Goal: Find specific page/section: Find specific page/section

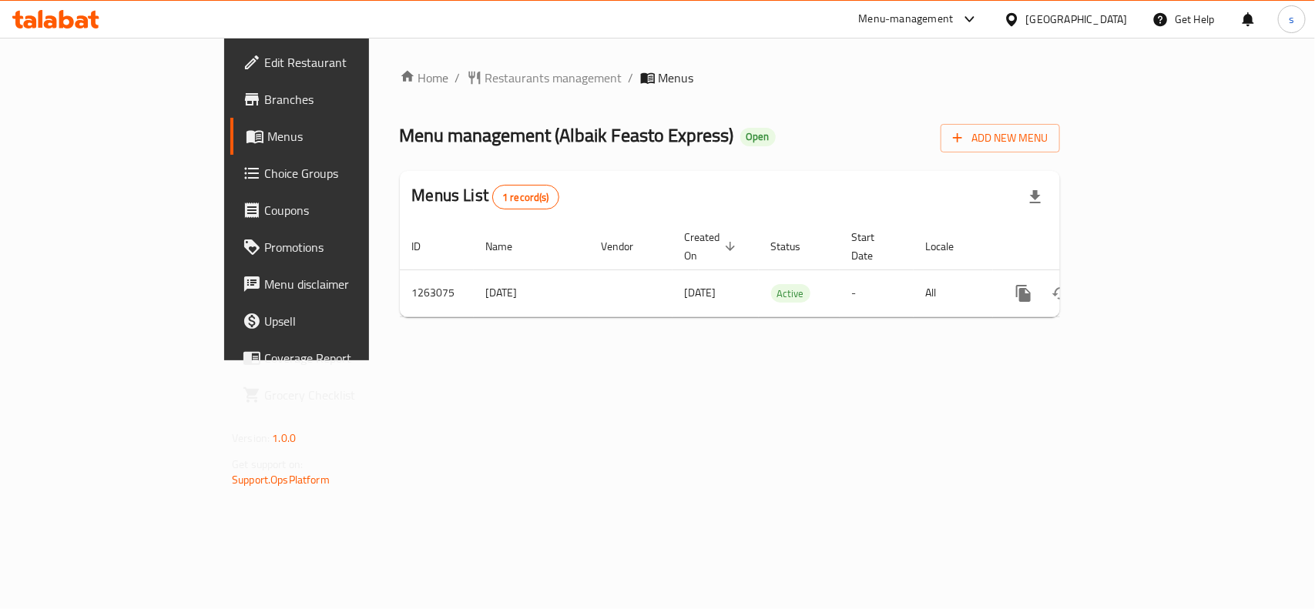
click at [1109, 24] on div "[GEOGRAPHIC_DATA]" at bounding box center [1077, 19] width 102 height 17
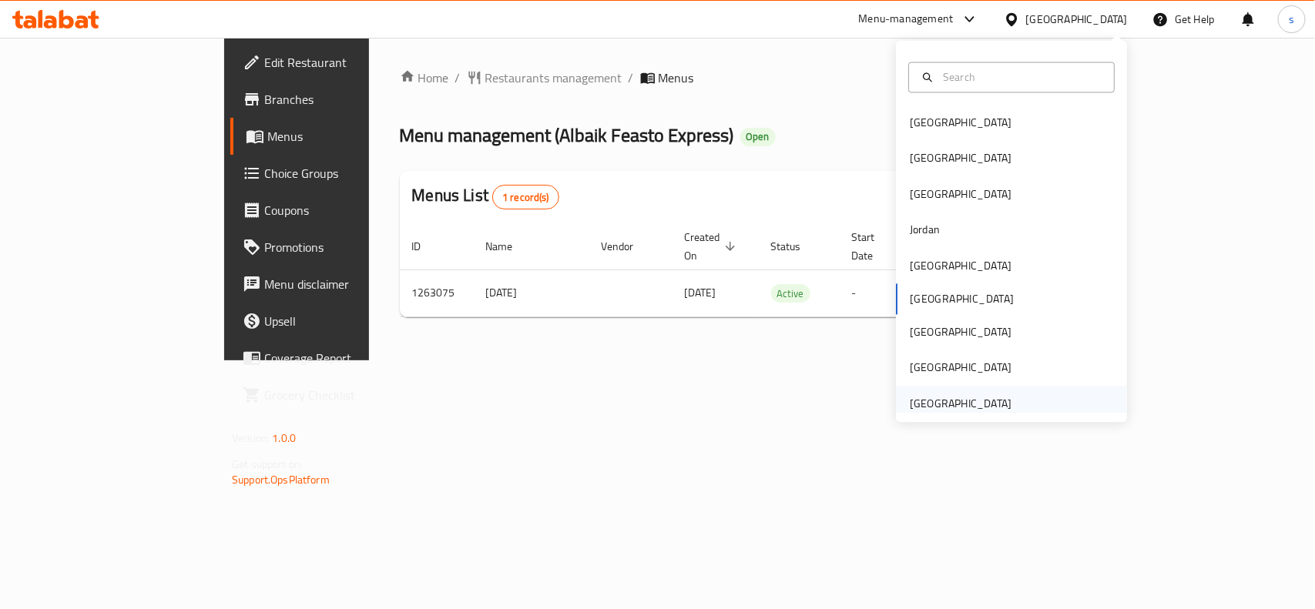
click at [929, 407] on div "[GEOGRAPHIC_DATA]" at bounding box center [961, 403] width 102 height 17
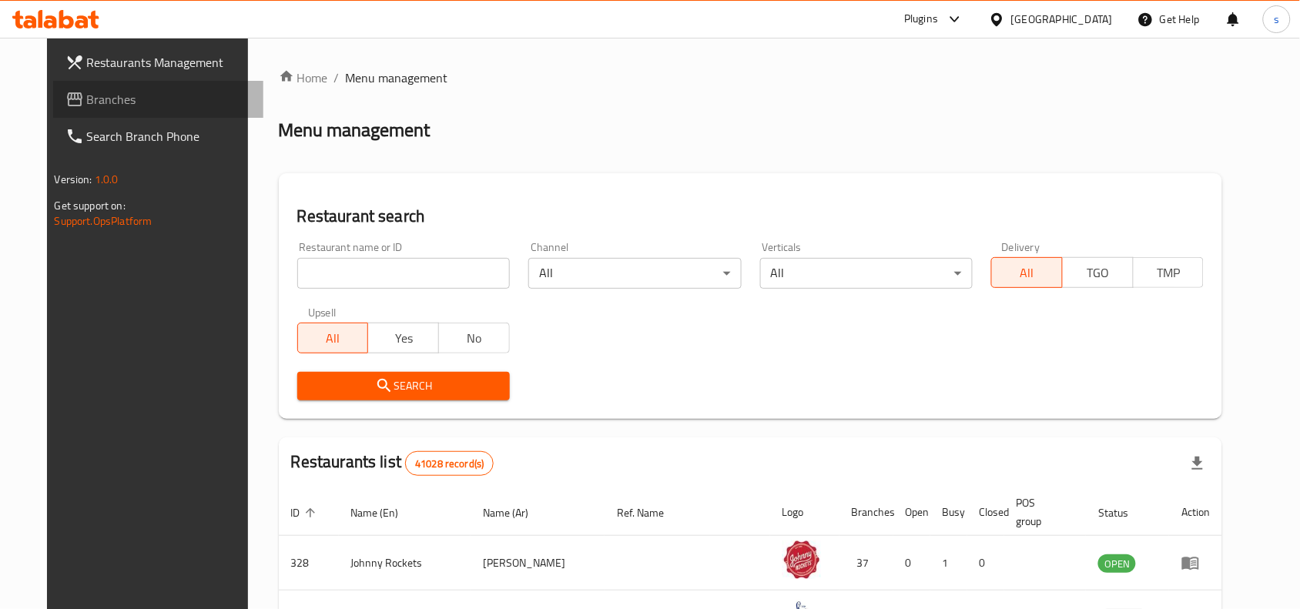
click at [87, 99] on span "Branches" at bounding box center [169, 99] width 165 height 18
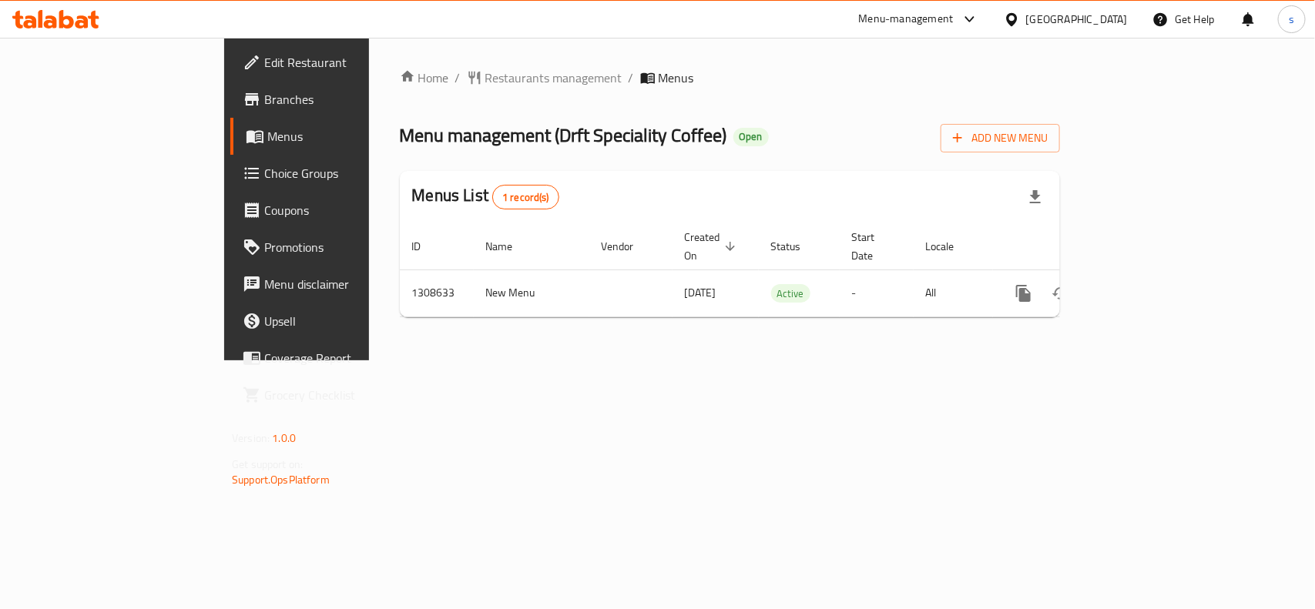
click at [1051, 14] on div "[GEOGRAPHIC_DATA]" at bounding box center [1077, 19] width 102 height 17
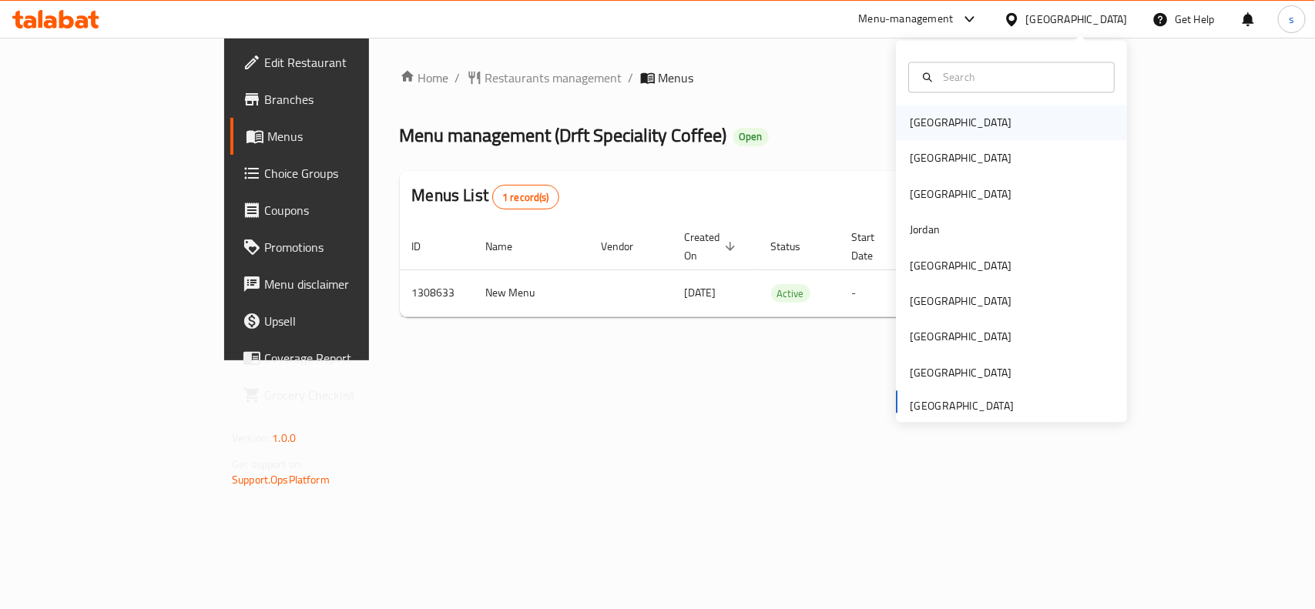
click at [910, 118] on div "[GEOGRAPHIC_DATA]" at bounding box center [961, 123] width 102 height 17
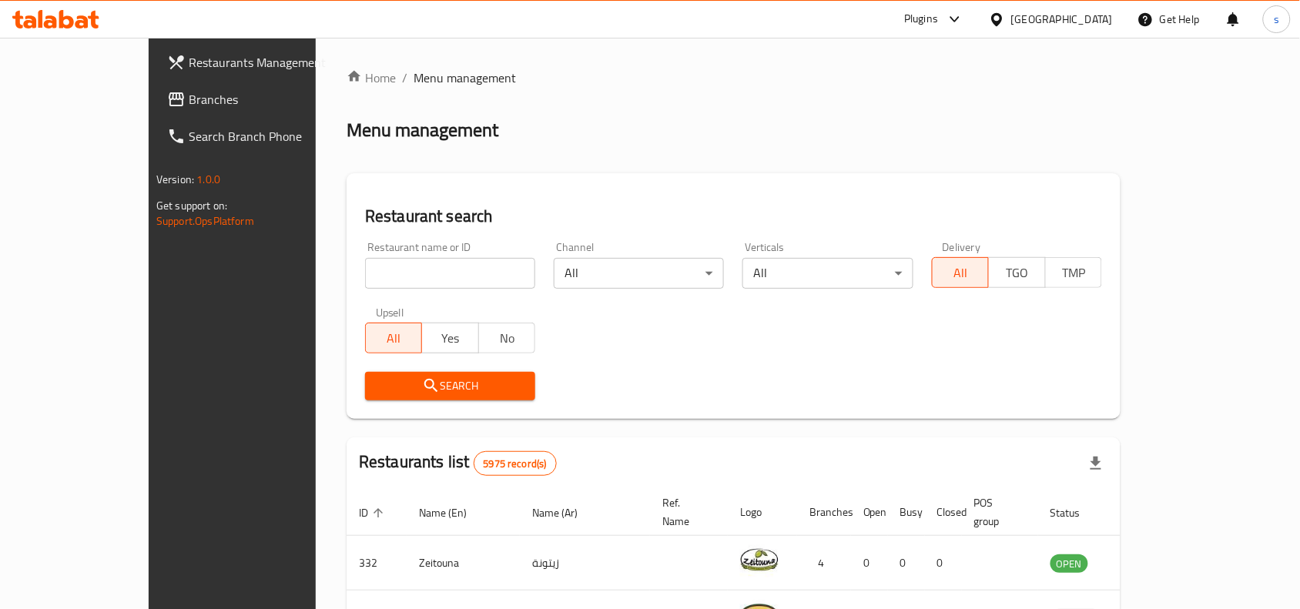
click at [189, 94] on span "Branches" at bounding box center [271, 99] width 165 height 18
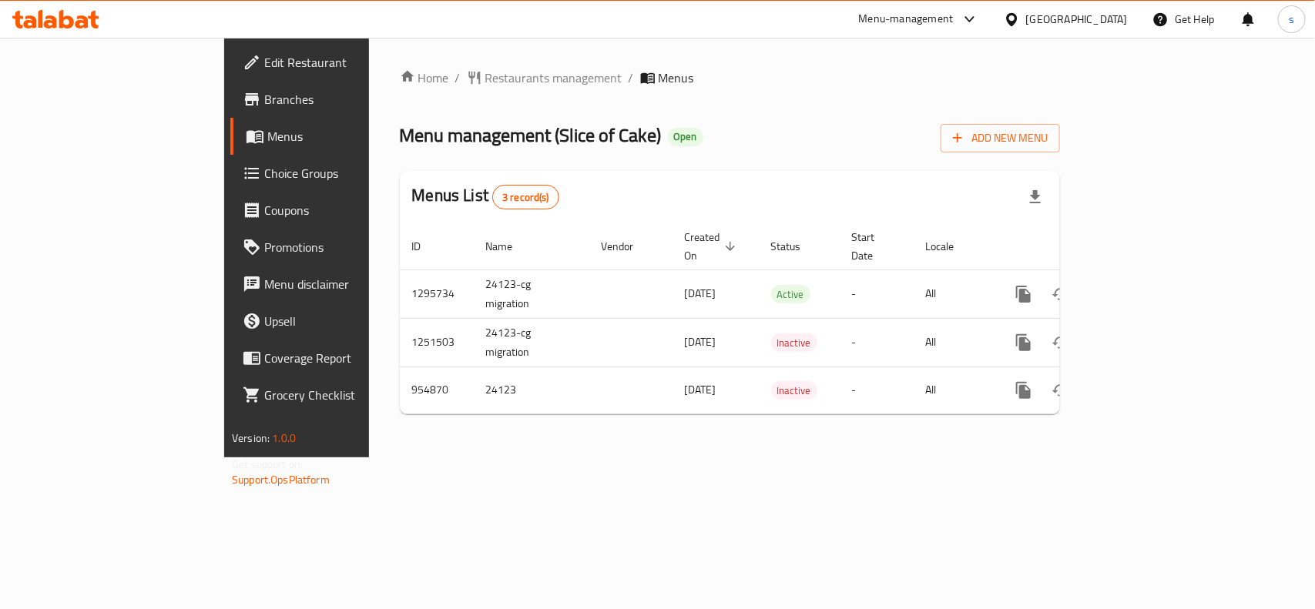
click at [1102, 20] on div "[GEOGRAPHIC_DATA]" at bounding box center [1077, 19] width 102 height 17
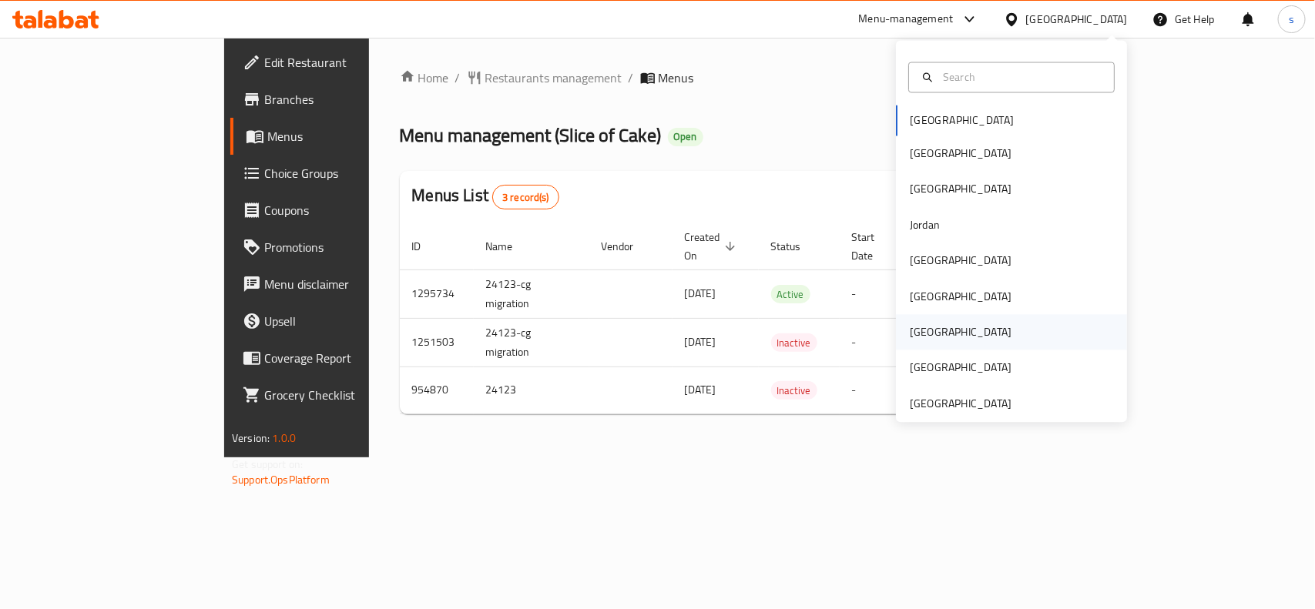
click at [913, 337] on div "[GEOGRAPHIC_DATA]" at bounding box center [961, 332] width 102 height 17
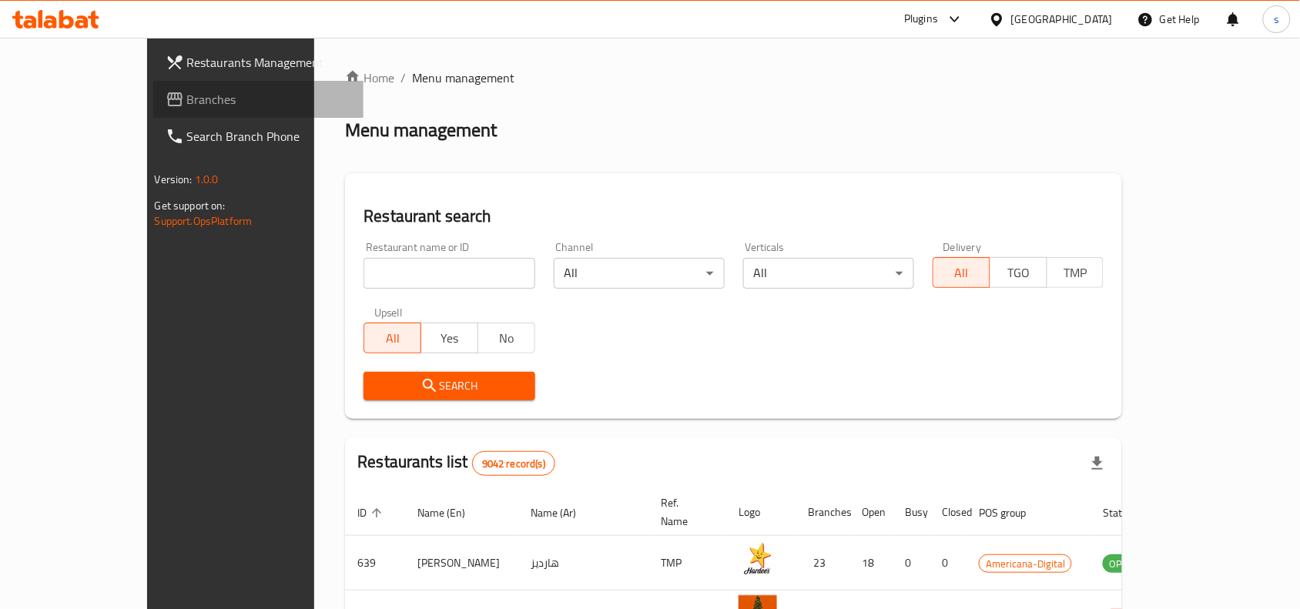
click at [187, 101] on span "Branches" at bounding box center [269, 99] width 165 height 18
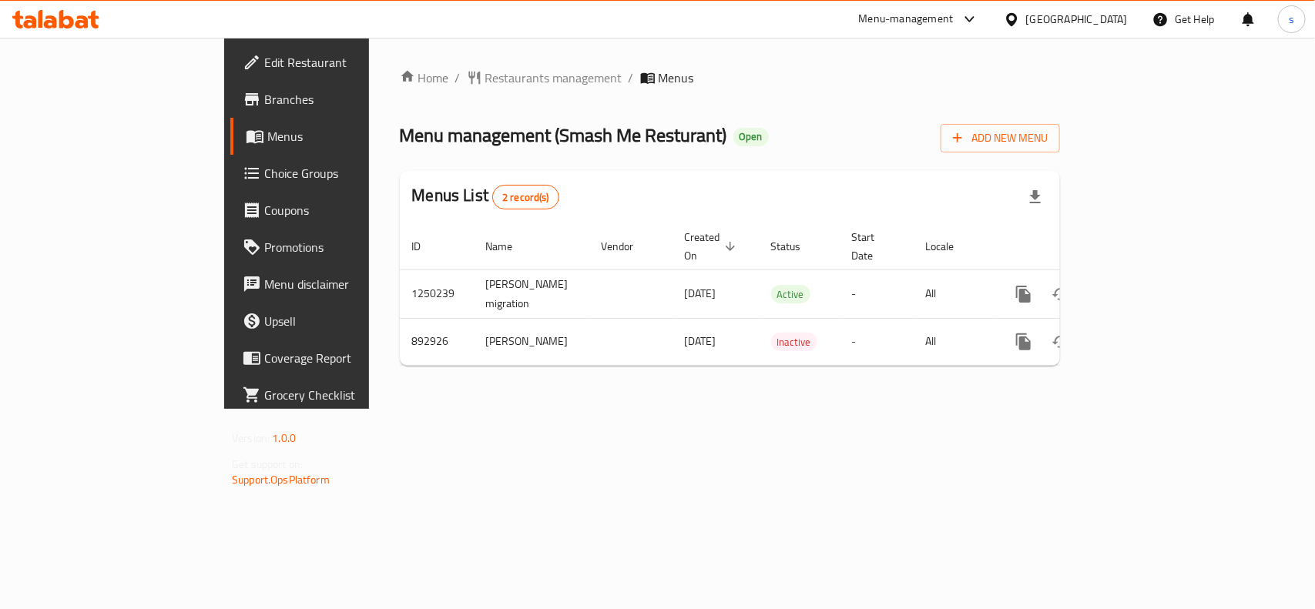
click at [264, 62] on span "Edit Restaurant" at bounding box center [347, 62] width 167 height 18
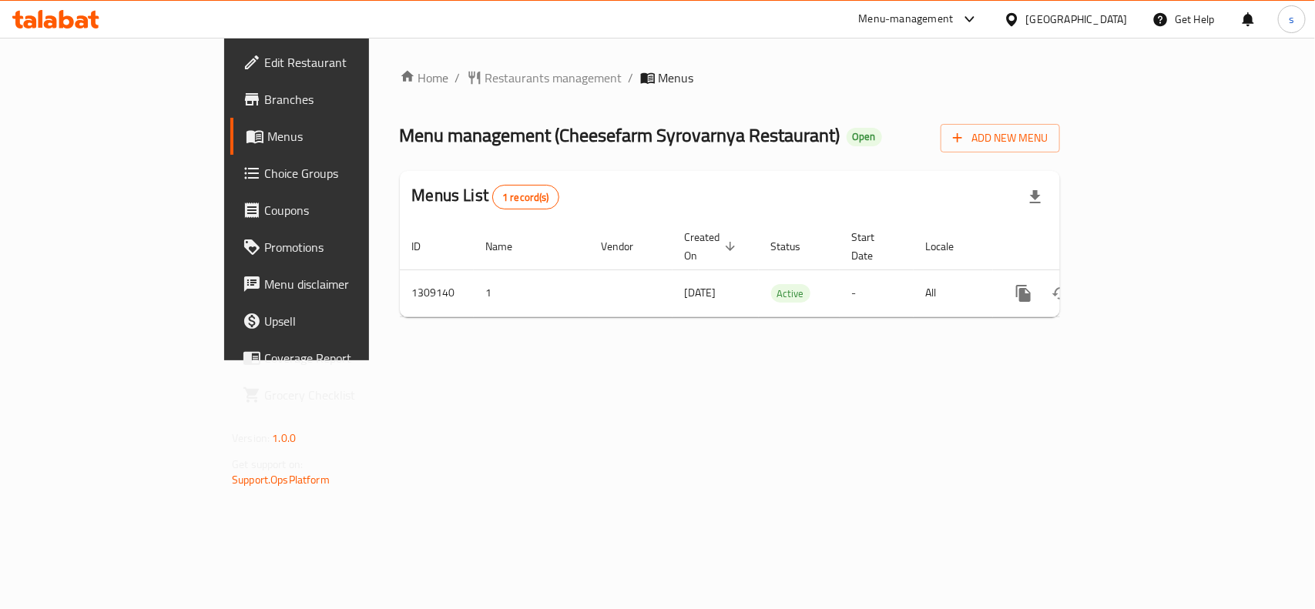
click at [1094, 21] on div "[GEOGRAPHIC_DATA]" at bounding box center [1077, 19] width 102 height 17
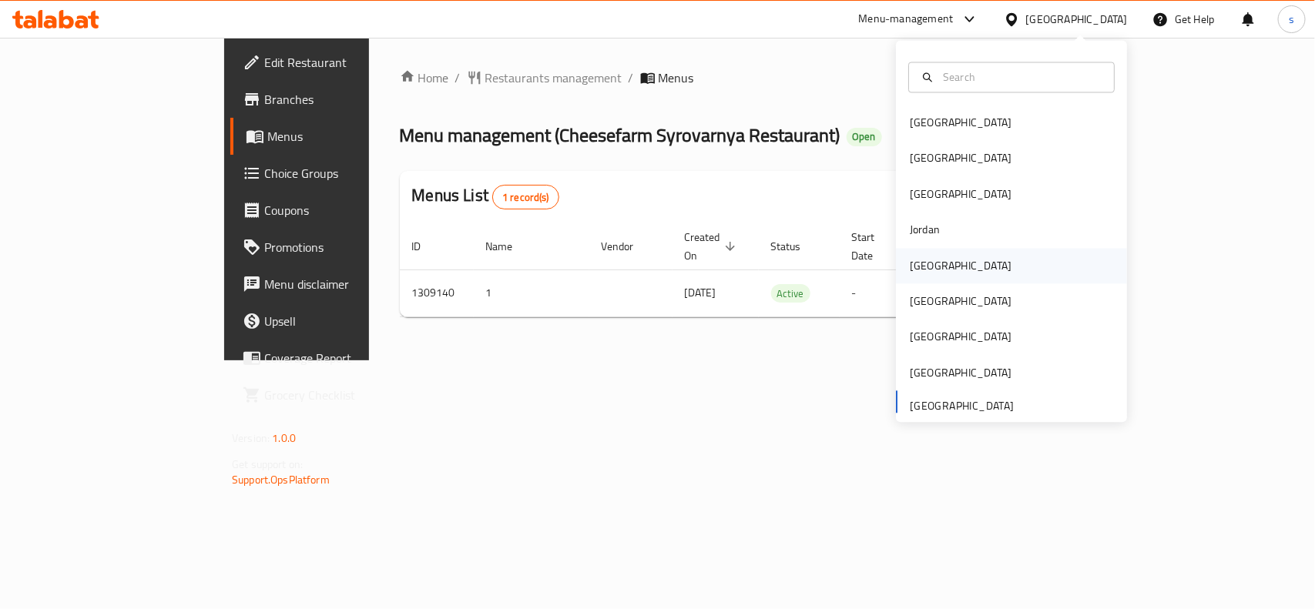
click at [921, 260] on div "[GEOGRAPHIC_DATA]" at bounding box center [961, 265] width 102 height 17
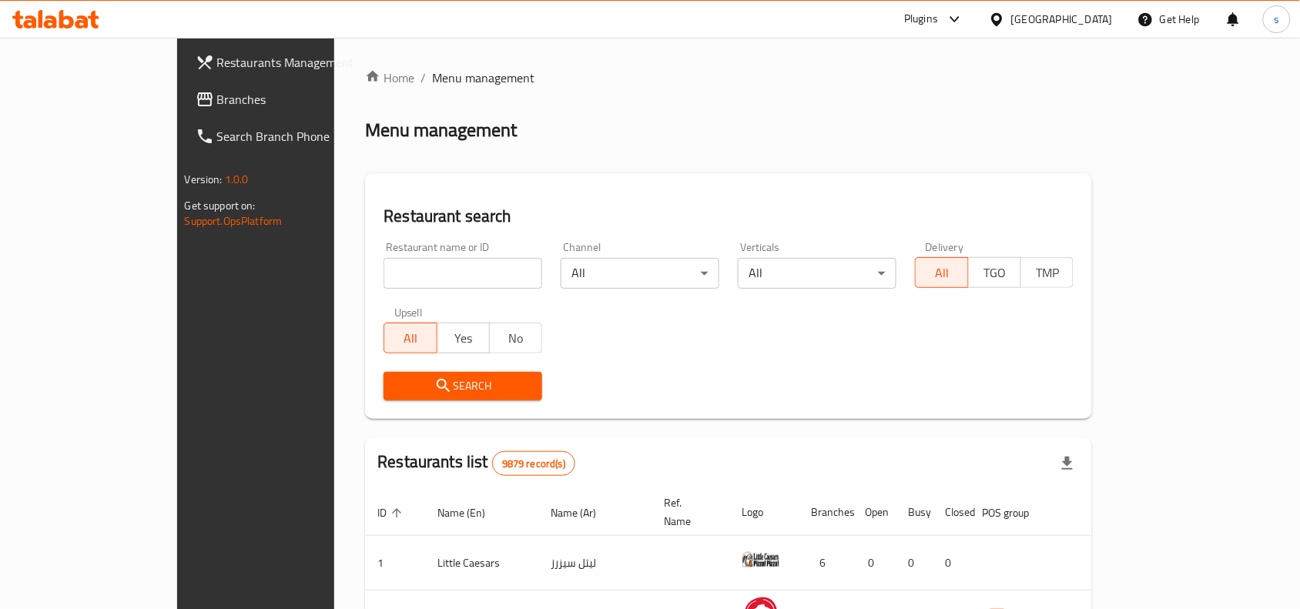
click at [217, 97] on span "Branches" at bounding box center [299, 99] width 165 height 18
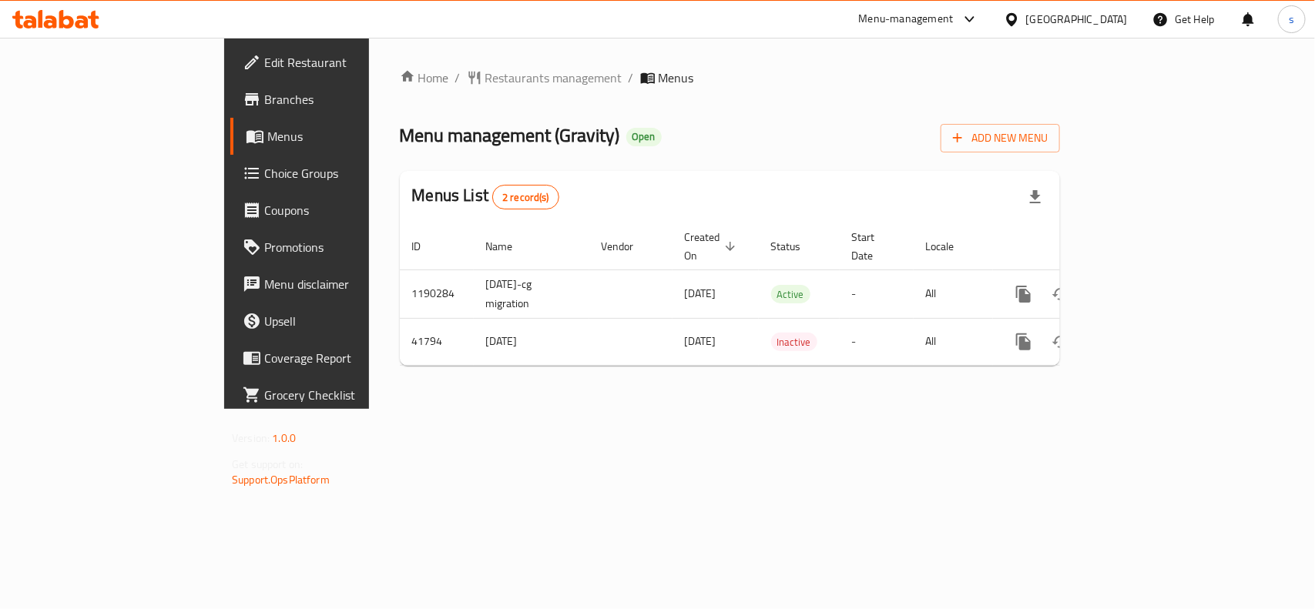
click at [1109, 19] on div "[GEOGRAPHIC_DATA]" at bounding box center [1077, 19] width 102 height 17
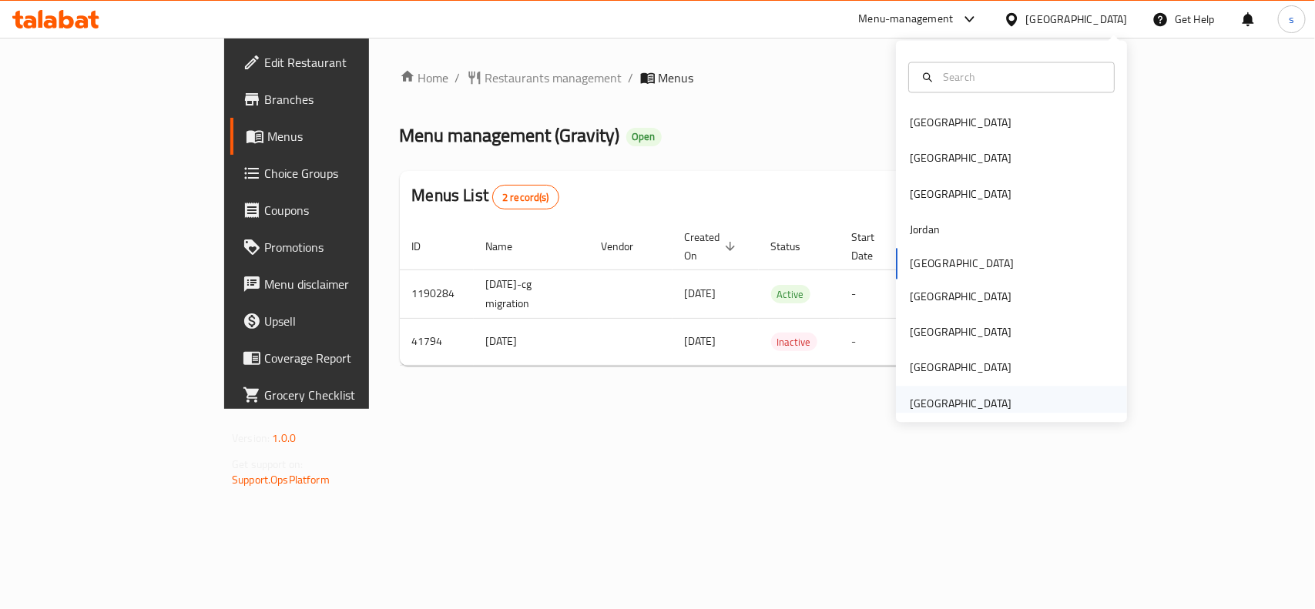
click at [987, 400] on div "[GEOGRAPHIC_DATA]" at bounding box center [961, 403] width 102 height 17
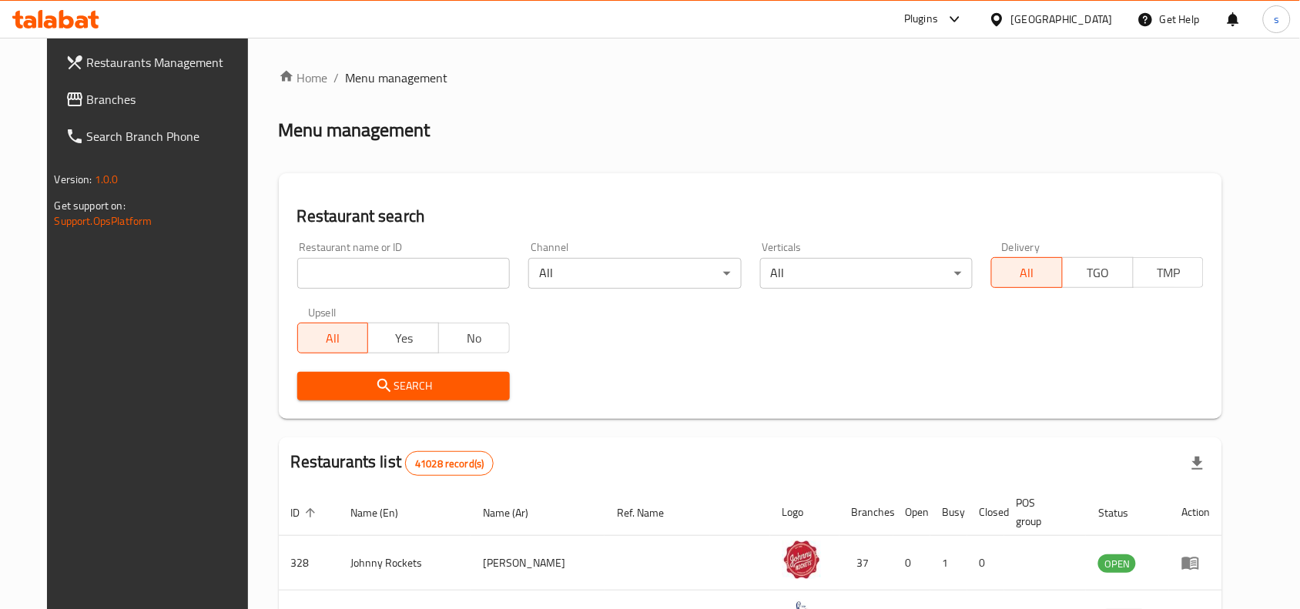
click at [87, 98] on span "Branches" at bounding box center [169, 99] width 165 height 18
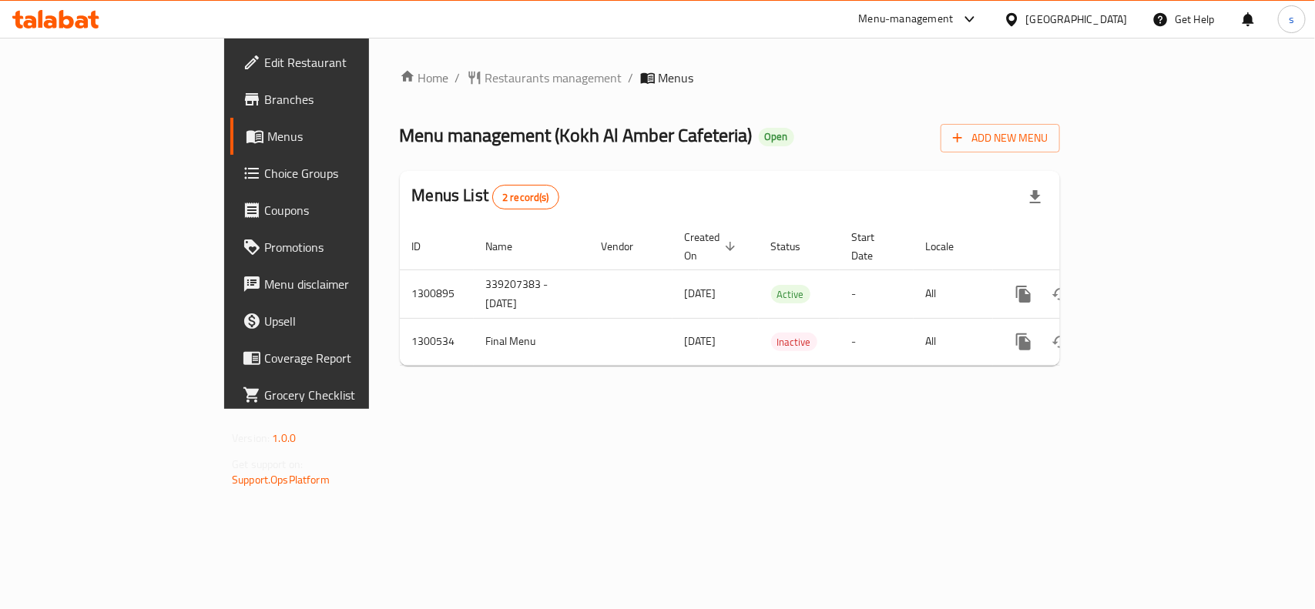
click at [1064, 5] on div "[GEOGRAPHIC_DATA]" at bounding box center [1065, 19] width 149 height 37
click at [1052, 19] on div "[GEOGRAPHIC_DATA]" at bounding box center [1077, 19] width 102 height 17
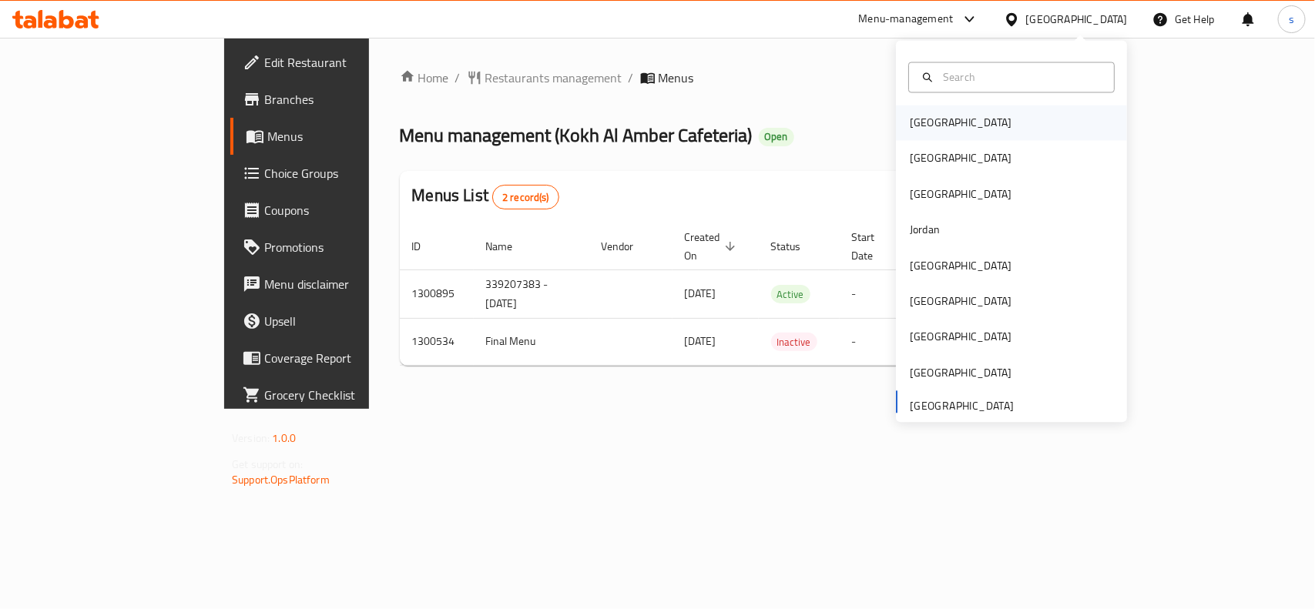
click at [919, 120] on div "[GEOGRAPHIC_DATA]" at bounding box center [961, 123] width 102 height 17
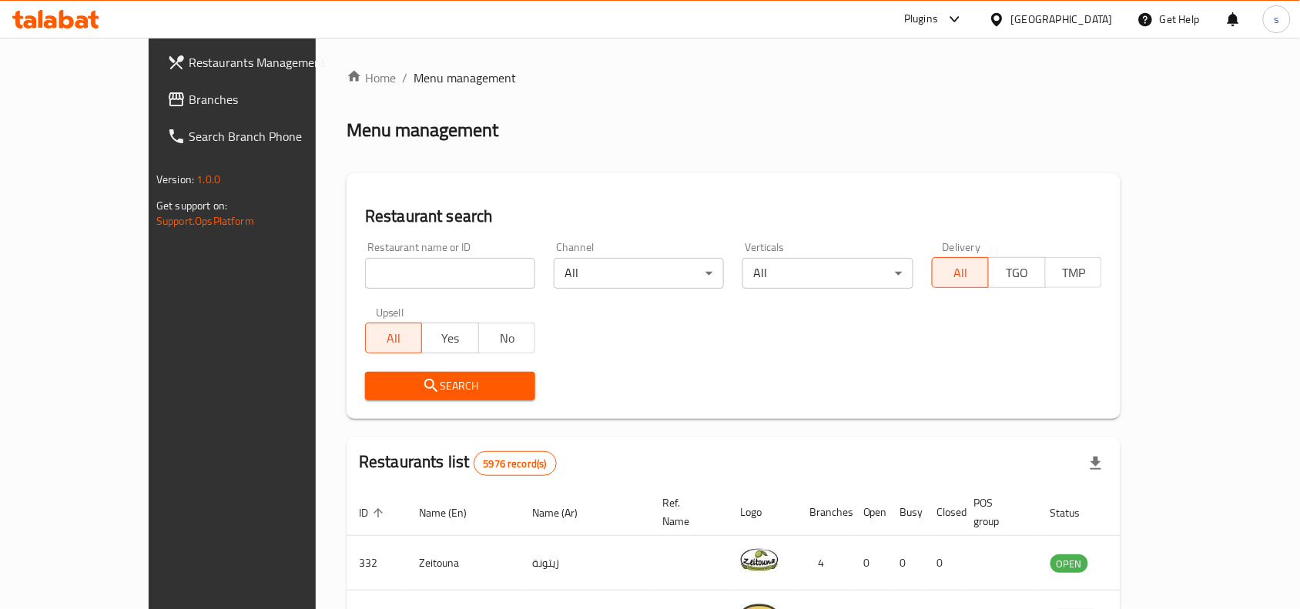
click at [1103, 14] on div "[GEOGRAPHIC_DATA]" at bounding box center [1062, 19] width 102 height 17
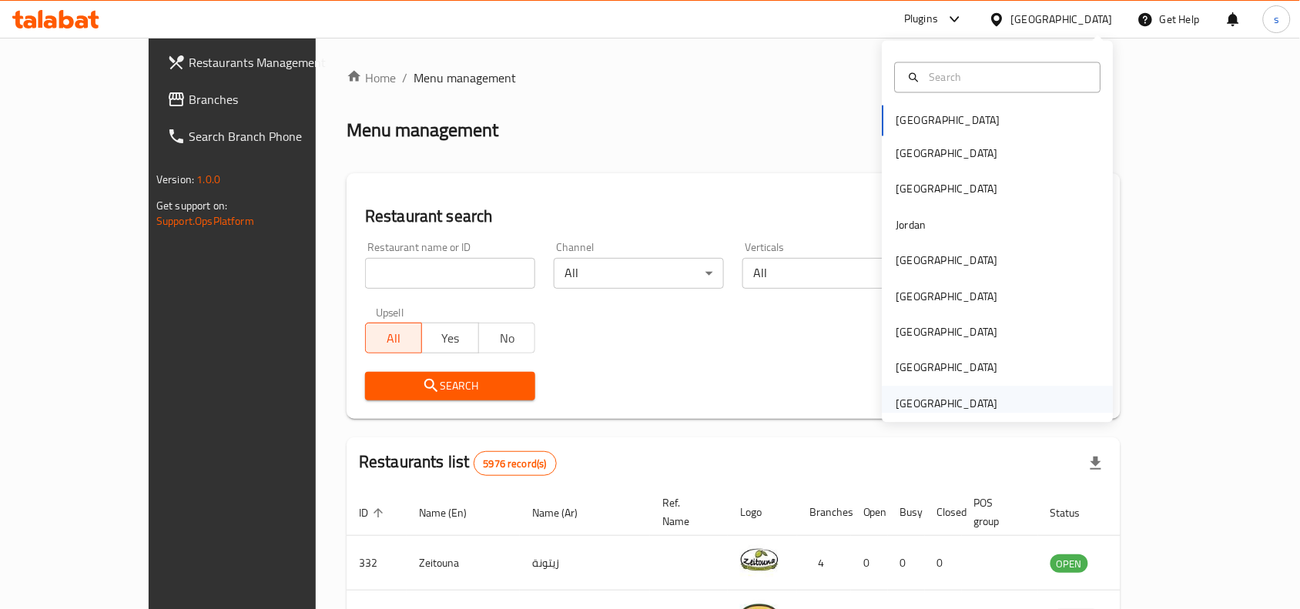
click at [922, 402] on div "[GEOGRAPHIC_DATA]" at bounding box center [947, 403] width 102 height 17
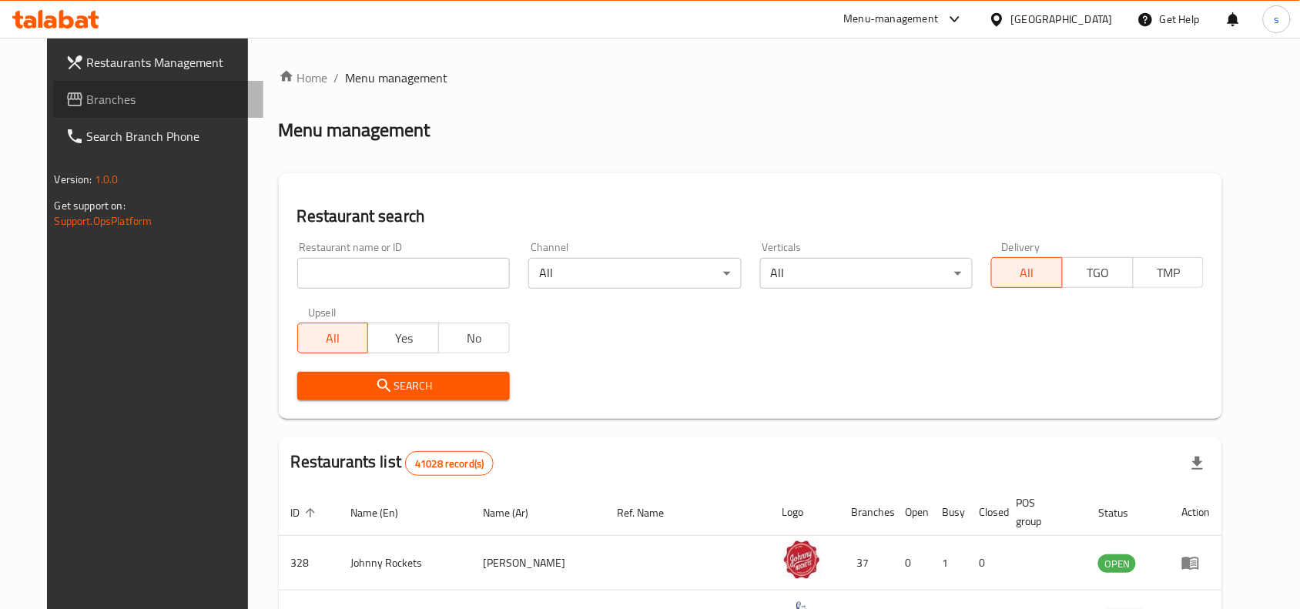
click at [87, 105] on span "Branches" at bounding box center [169, 99] width 165 height 18
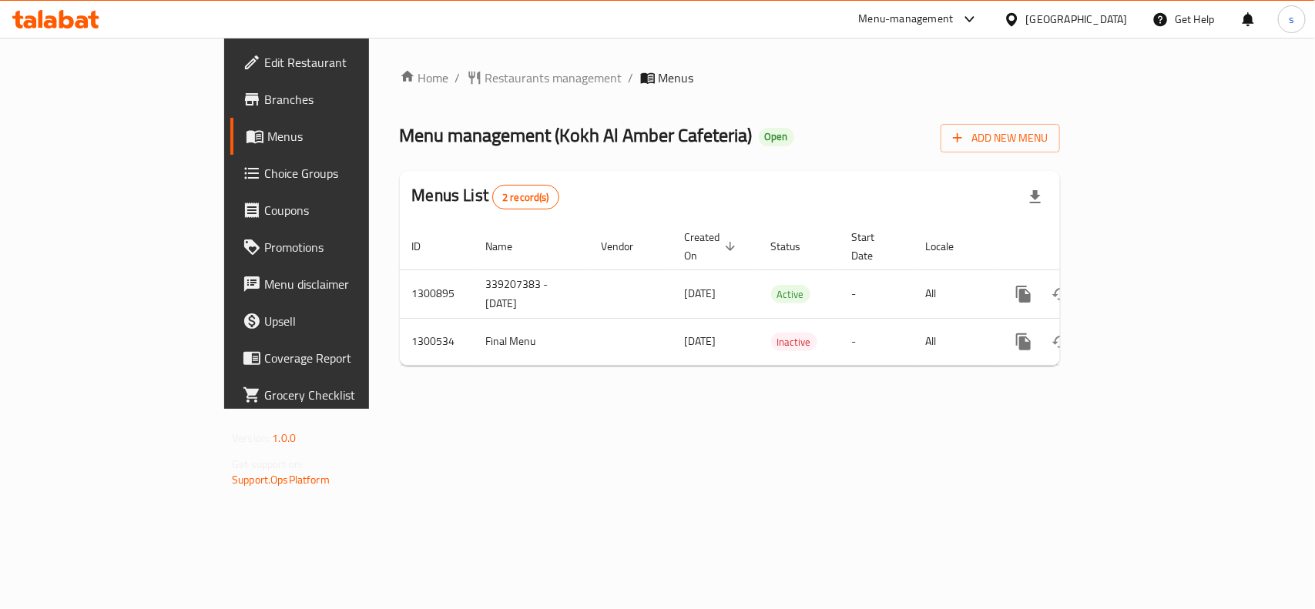
click at [1092, 15] on div "[GEOGRAPHIC_DATA]" at bounding box center [1077, 19] width 102 height 17
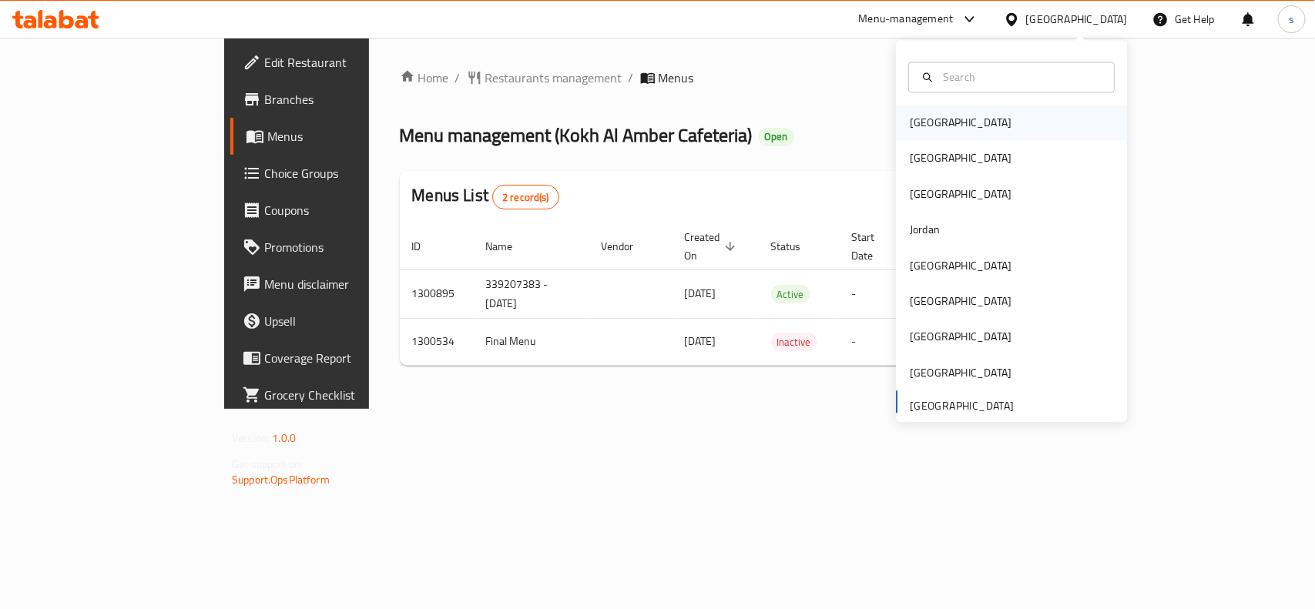
click at [919, 120] on div "[GEOGRAPHIC_DATA]" at bounding box center [961, 123] width 102 height 17
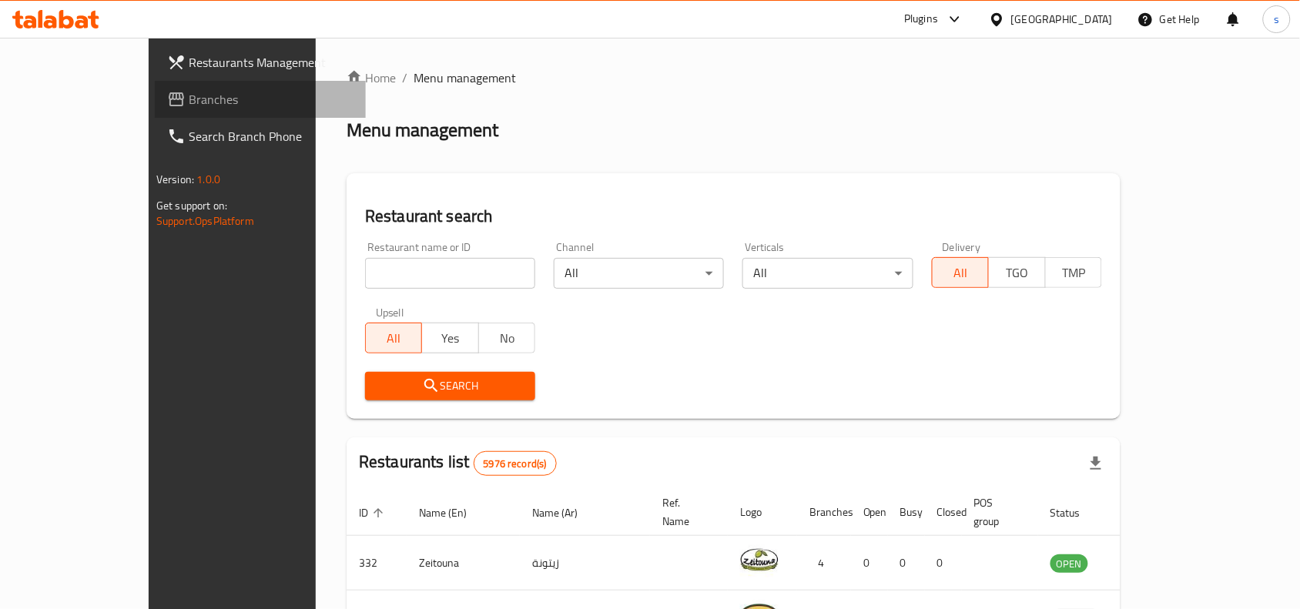
click at [189, 101] on span "Branches" at bounding box center [271, 99] width 165 height 18
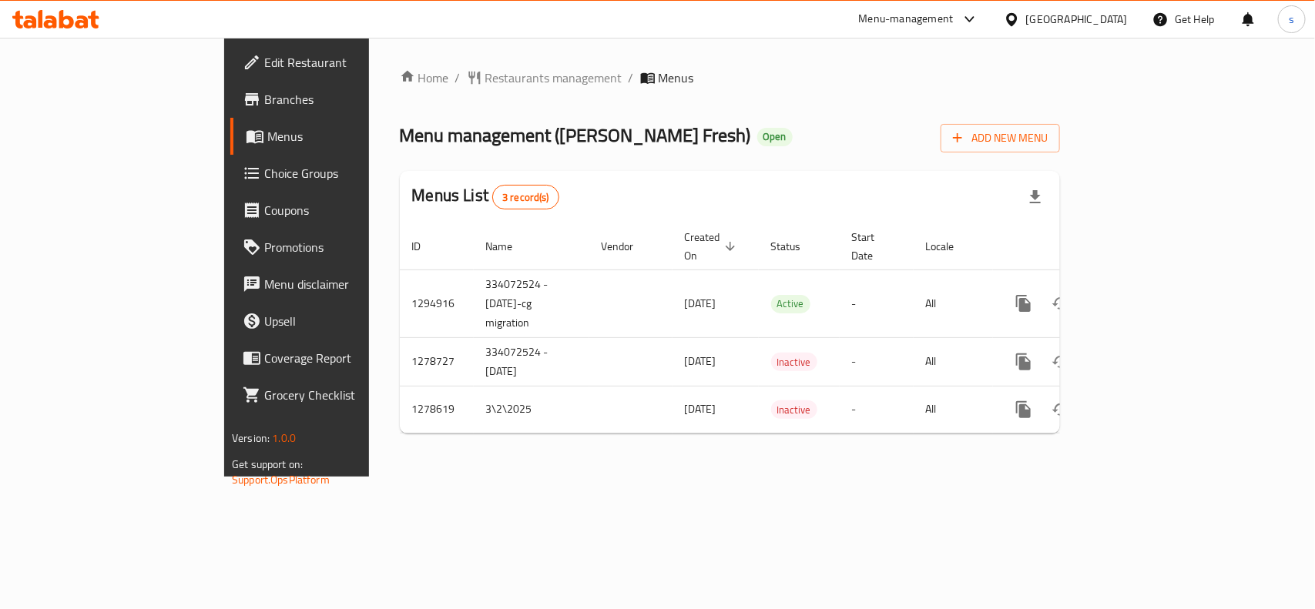
click at [1059, 20] on div "[GEOGRAPHIC_DATA]" at bounding box center [1077, 19] width 102 height 17
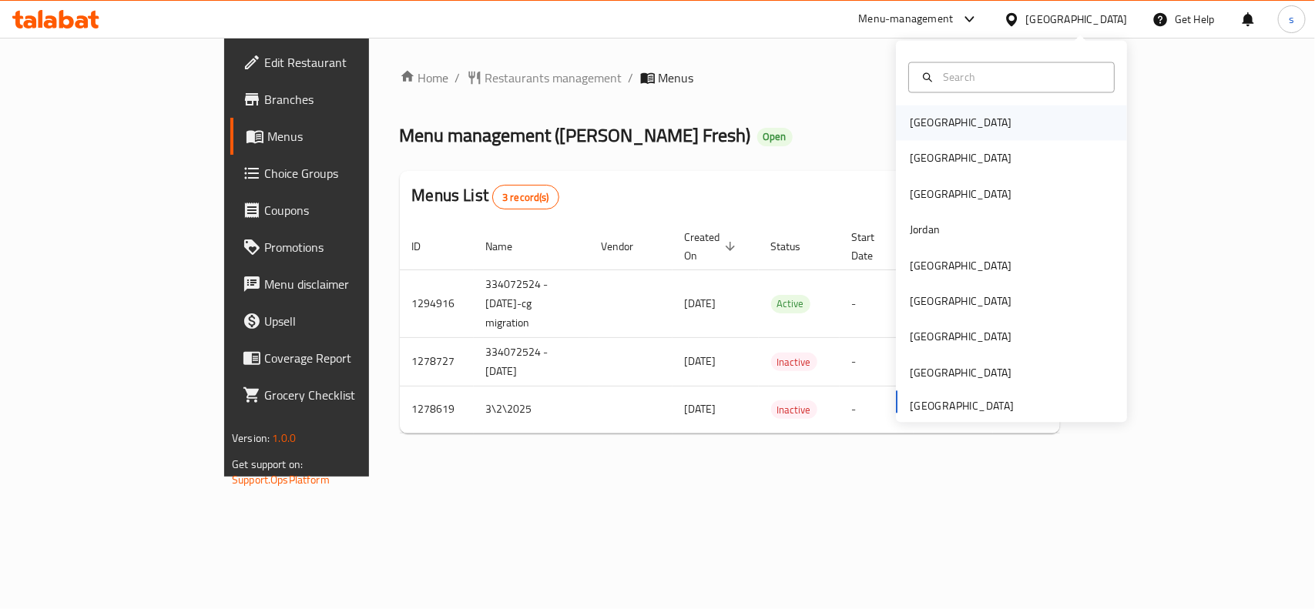
click at [928, 129] on div "[GEOGRAPHIC_DATA]" at bounding box center [961, 123] width 102 height 17
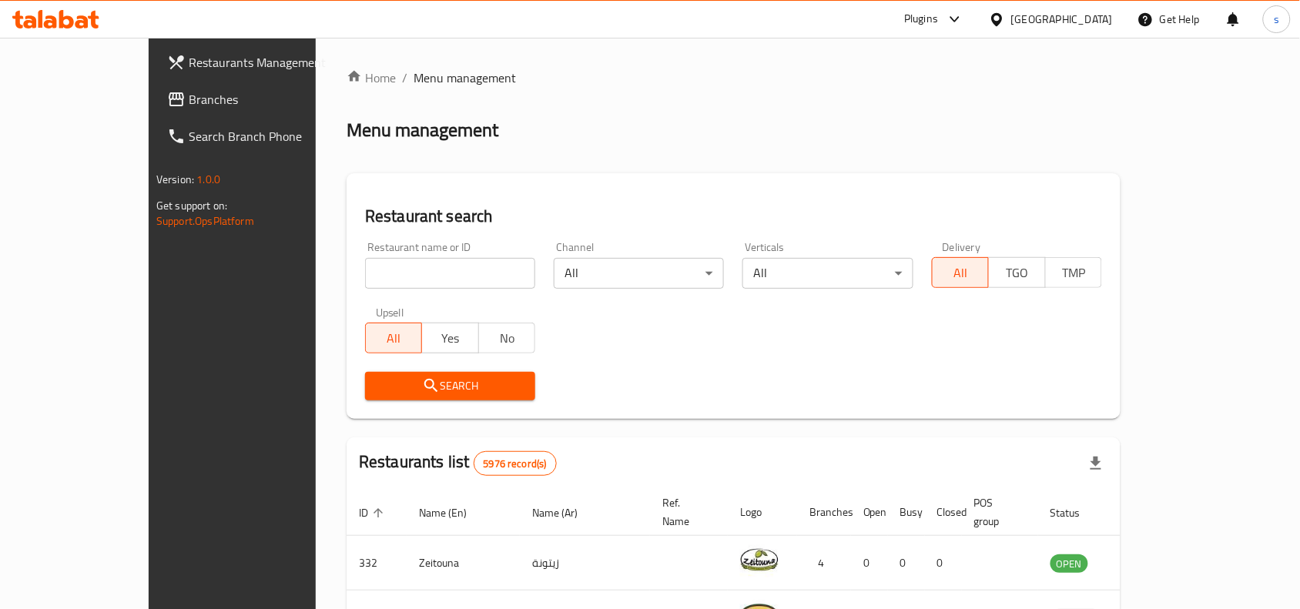
click at [1101, 21] on div "[GEOGRAPHIC_DATA]" at bounding box center [1062, 19] width 102 height 17
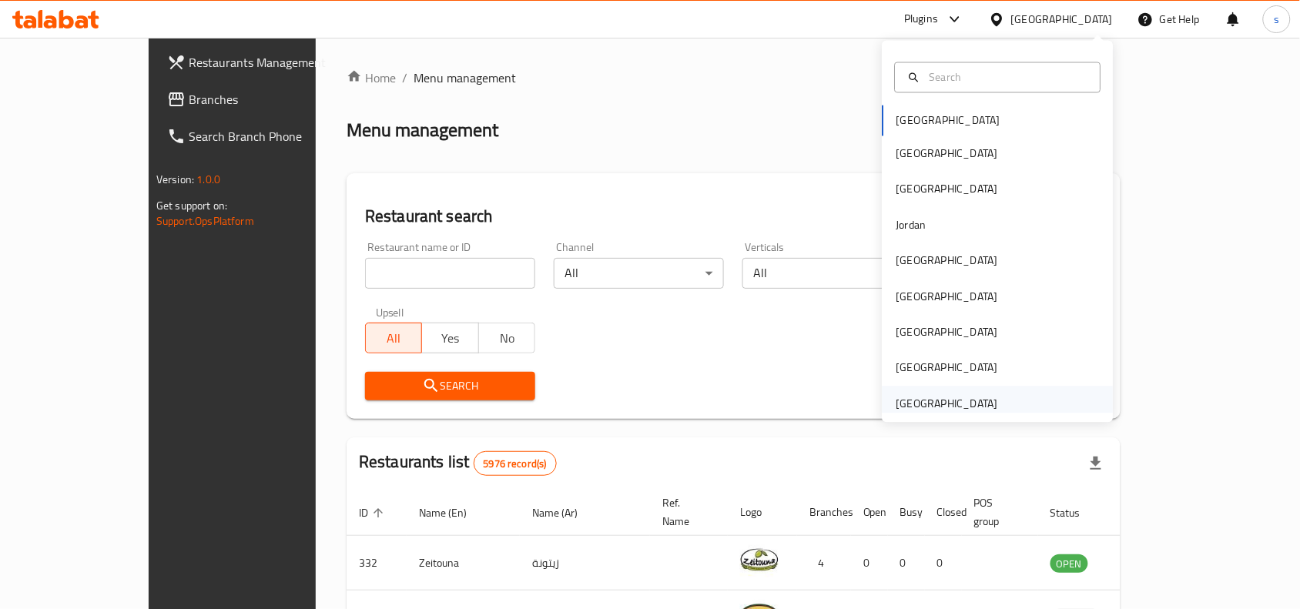
click at [980, 403] on div "[GEOGRAPHIC_DATA]" at bounding box center [947, 403] width 102 height 17
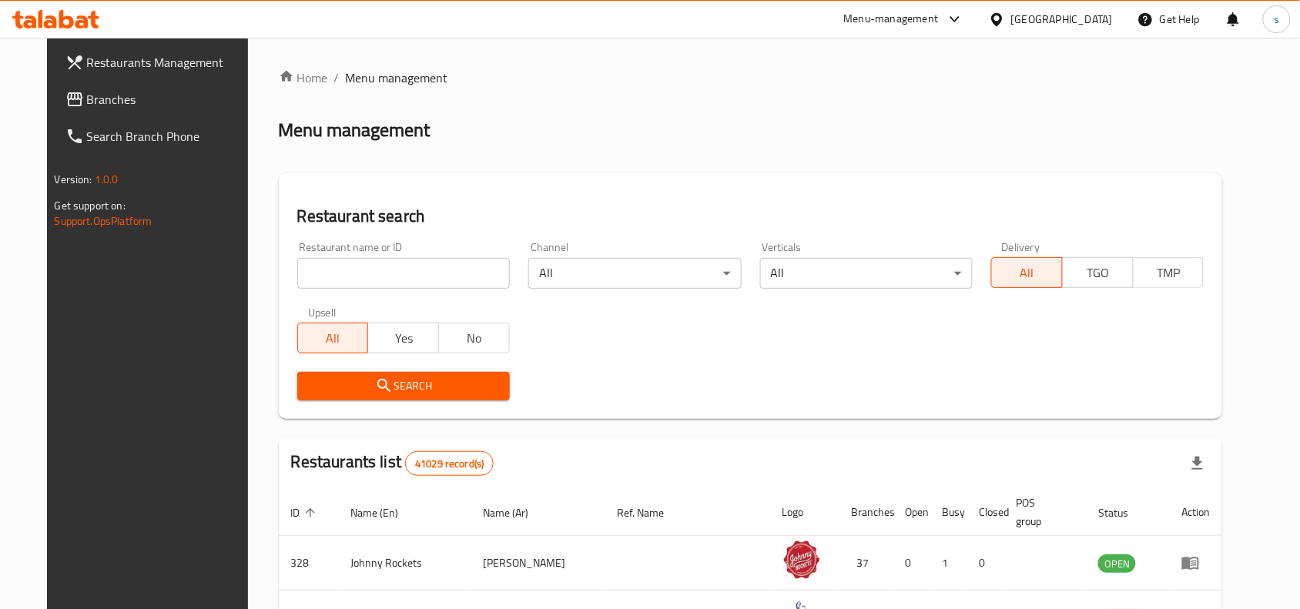
click at [87, 100] on span "Branches" at bounding box center [169, 99] width 165 height 18
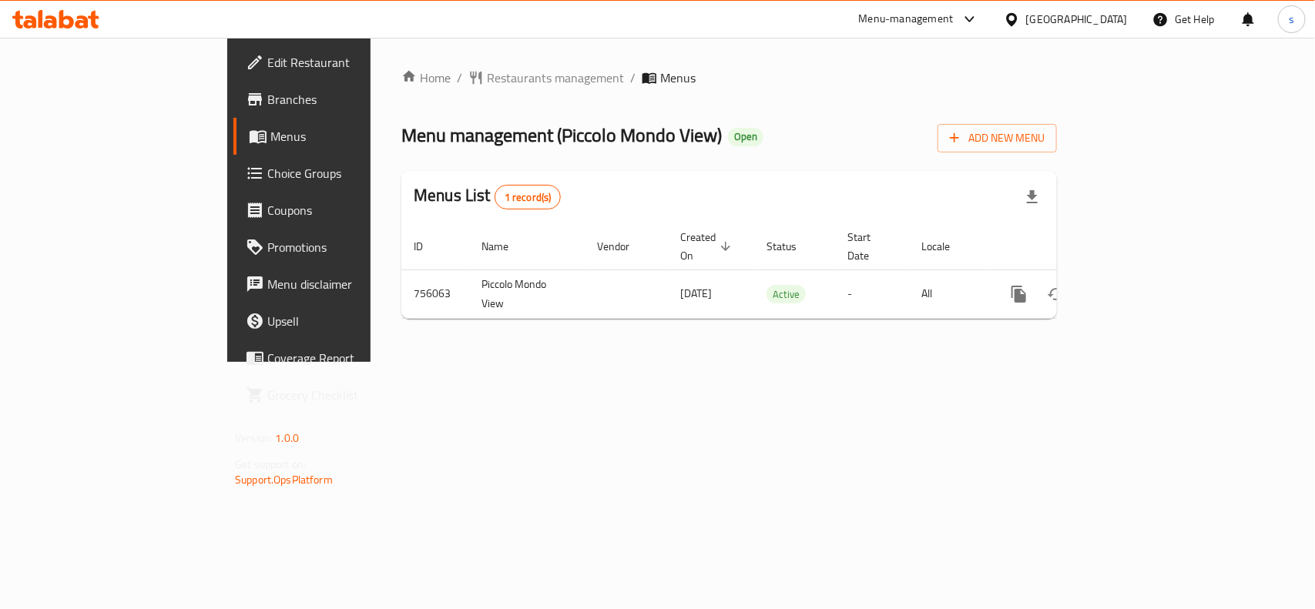
click at [1107, 18] on div "[GEOGRAPHIC_DATA]" at bounding box center [1077, 19] width 102 height 17
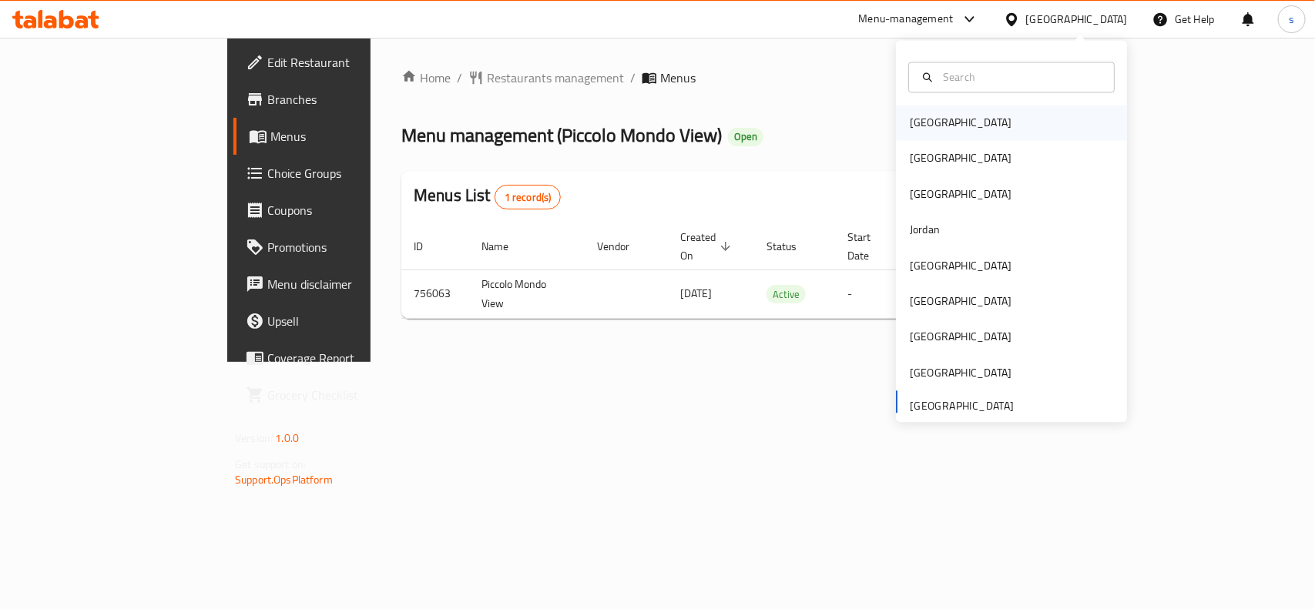
click at [928, 131] on div "[GEOGRAPHIC_DATA]" at bounding box center [961, 123] width 102 height 17
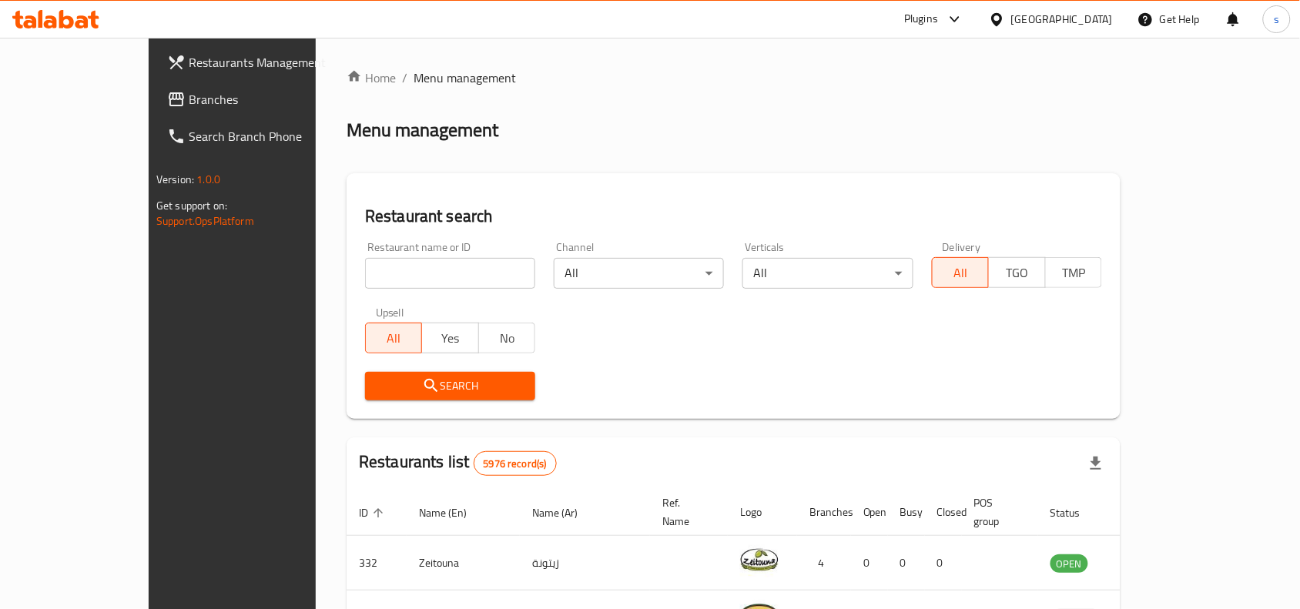
click at [1106, 11] on div "[GEOGRAPHIC_DATA]" at bounding box center [1062, 19] width 102 height 17
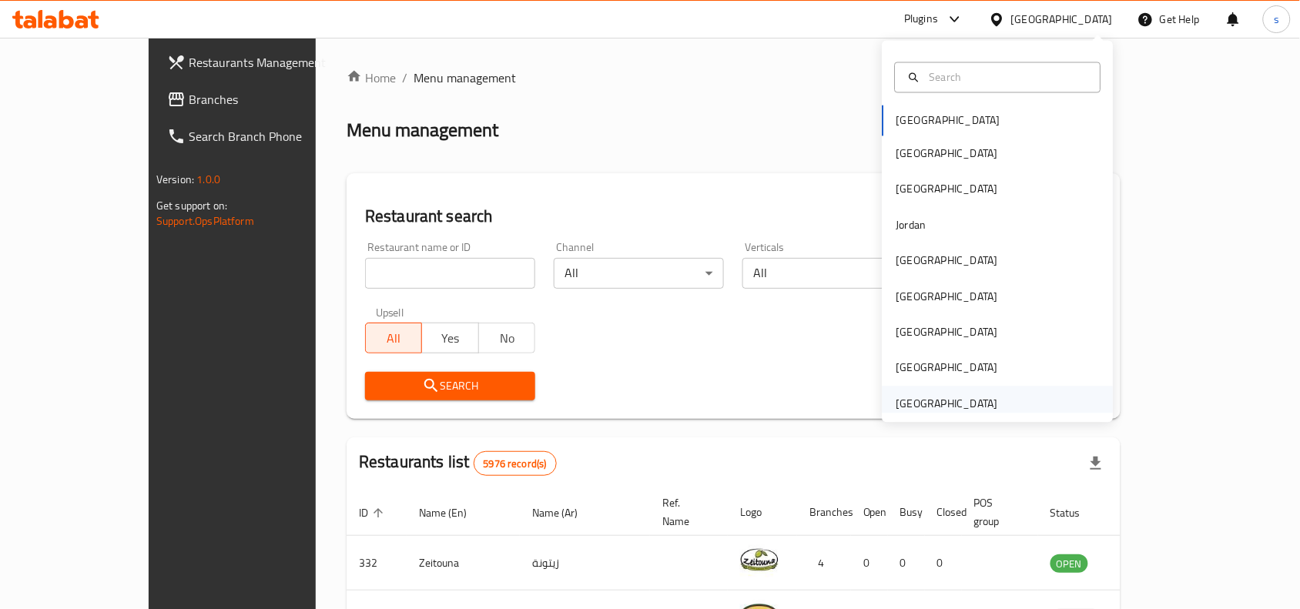
click at [919, 399] on div "[GEOGRAPHIC_DATA]" at bounding box center [947, 403] width 102 height 17
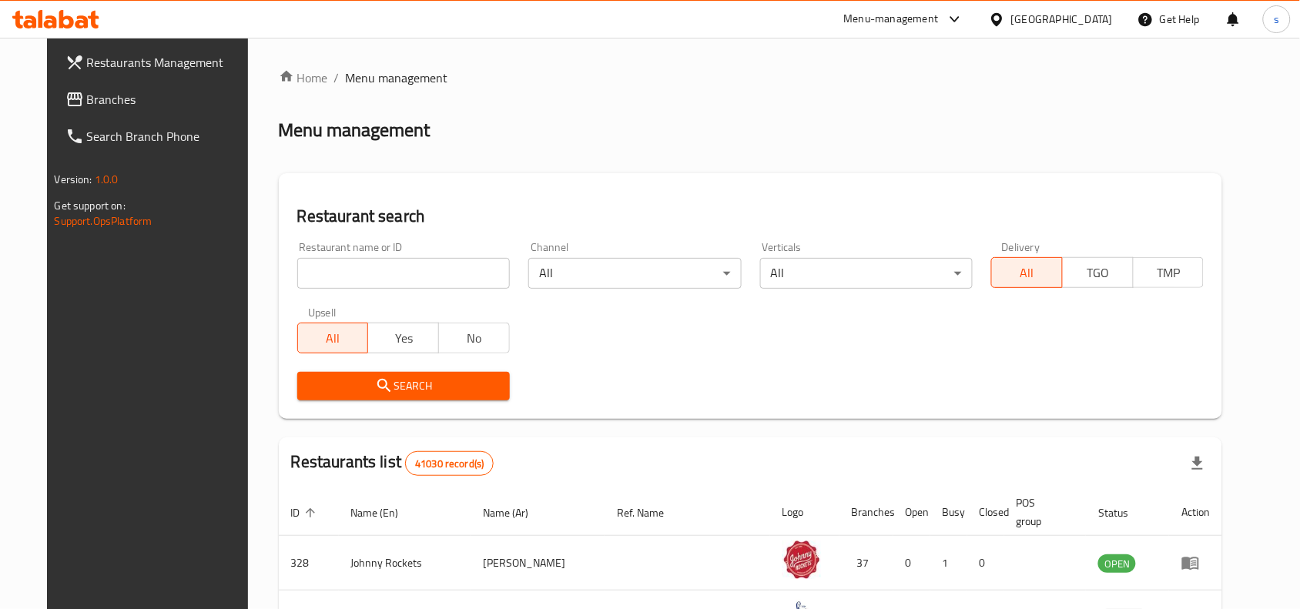
click at [87, 100] on span "Branches" at bounding box center [169, 99] width 165 height 18
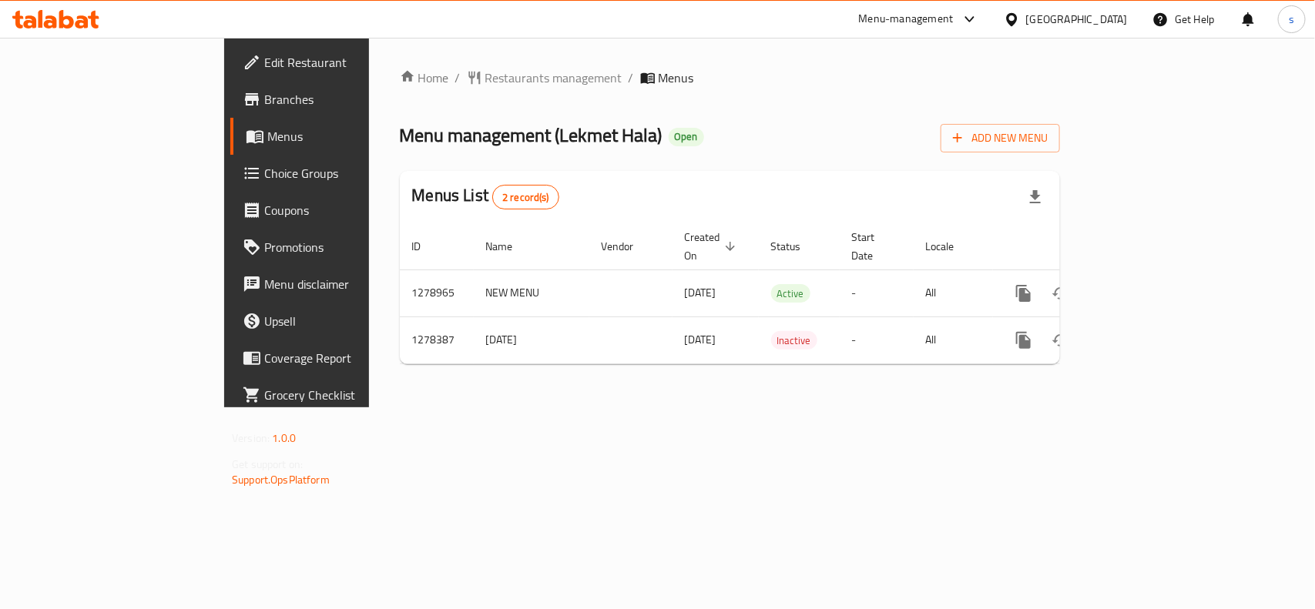
click at [1068, 8] on div "[GEOGRAPHIC_DATA]" at bounding box center [1065, 19] width 149 height 37
click at [1063, 17] on div "[GEOGRAPHIC_DATA]" at bounding box center [1077, 19] width 102 height 17
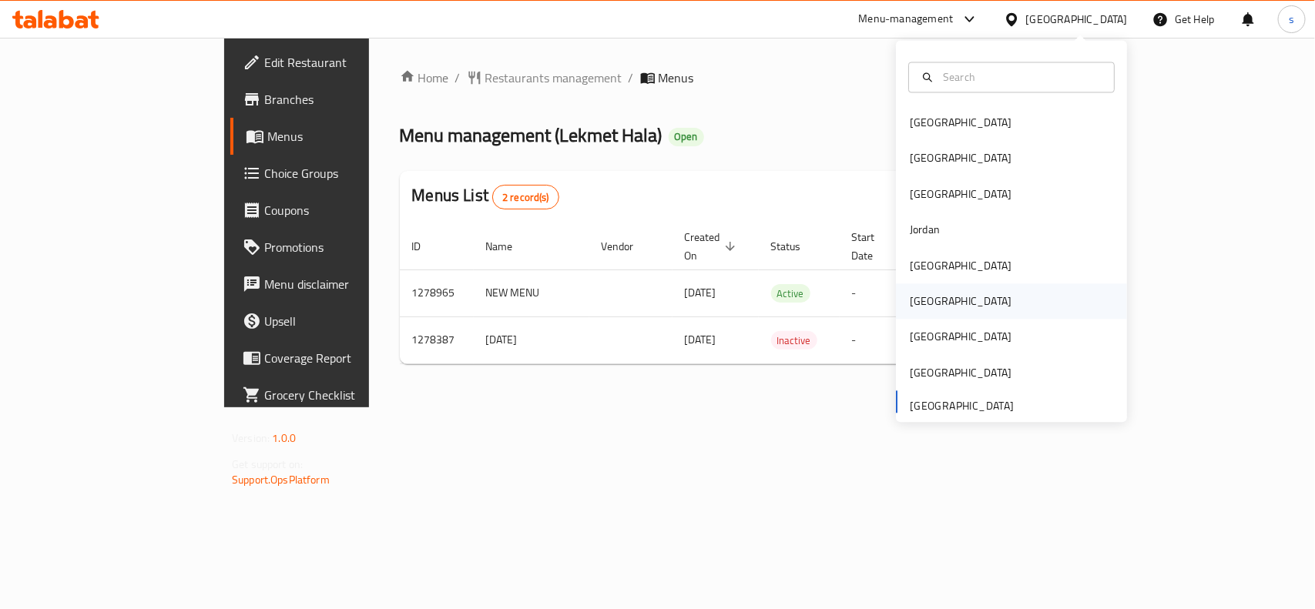
click at [918, 297] on div "[GEOGRAPHIC_DATA]" at bounding box center [961, 301] width 102 height 17
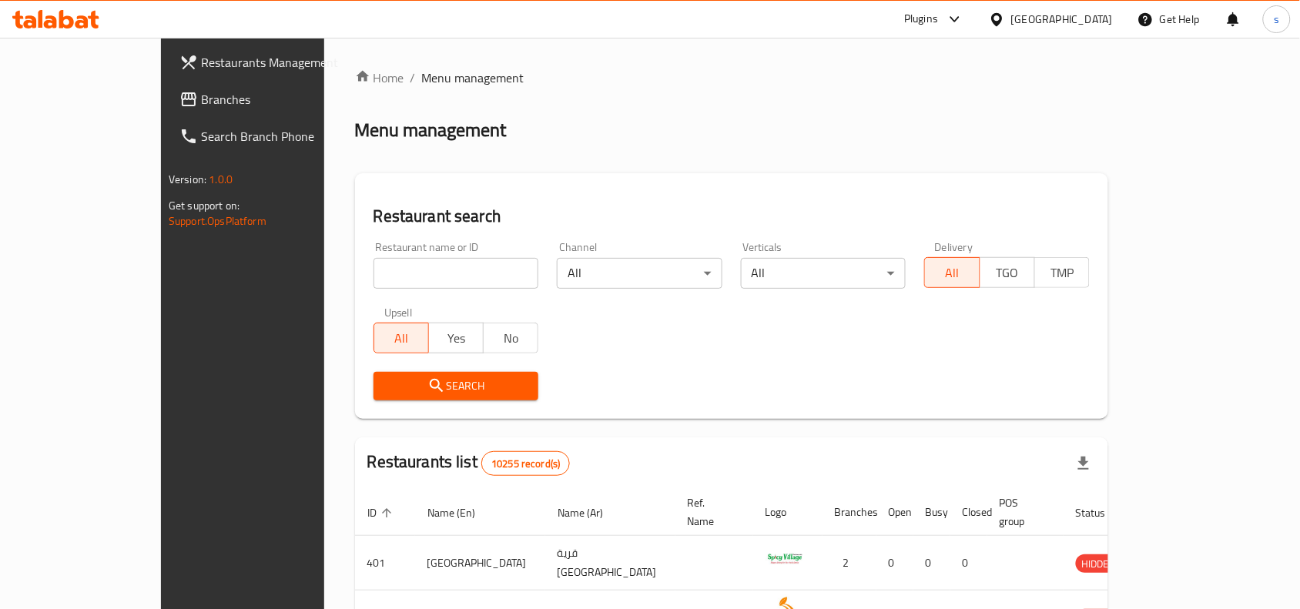
click at [201, 95] on span "Branches" at bounding box center [283, 99] width 165 height 18
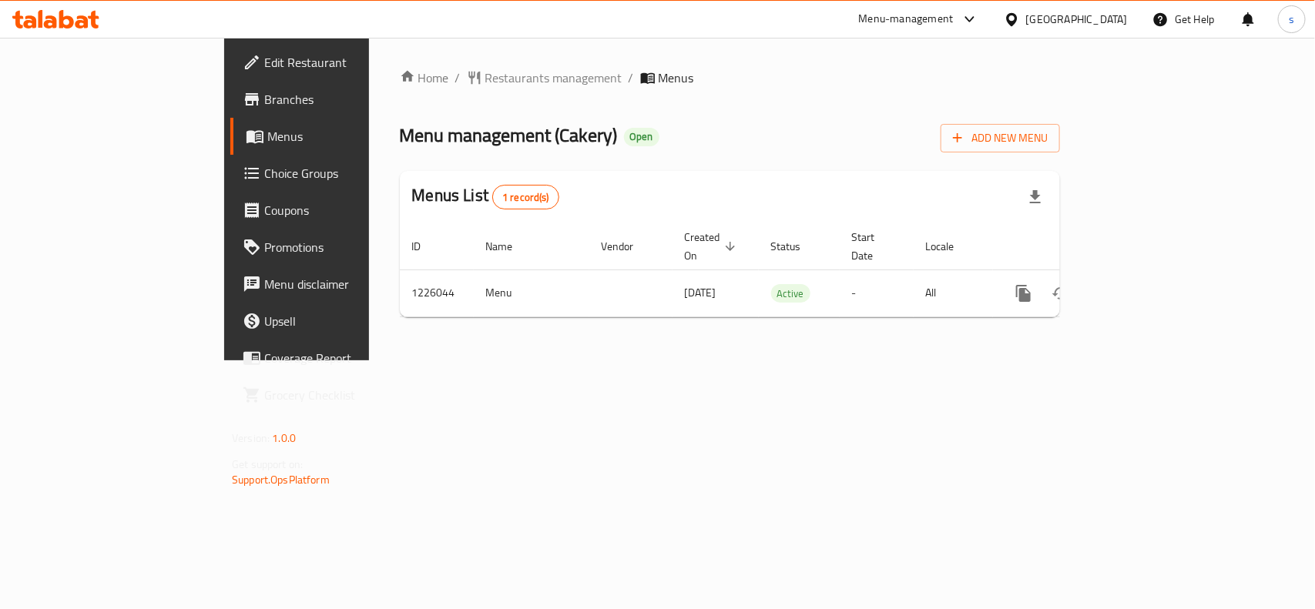
click at [1119, 23] on div "[GEOGRAPHIC_DATA]" at bounding box center [1077, 19] width 102 height 17
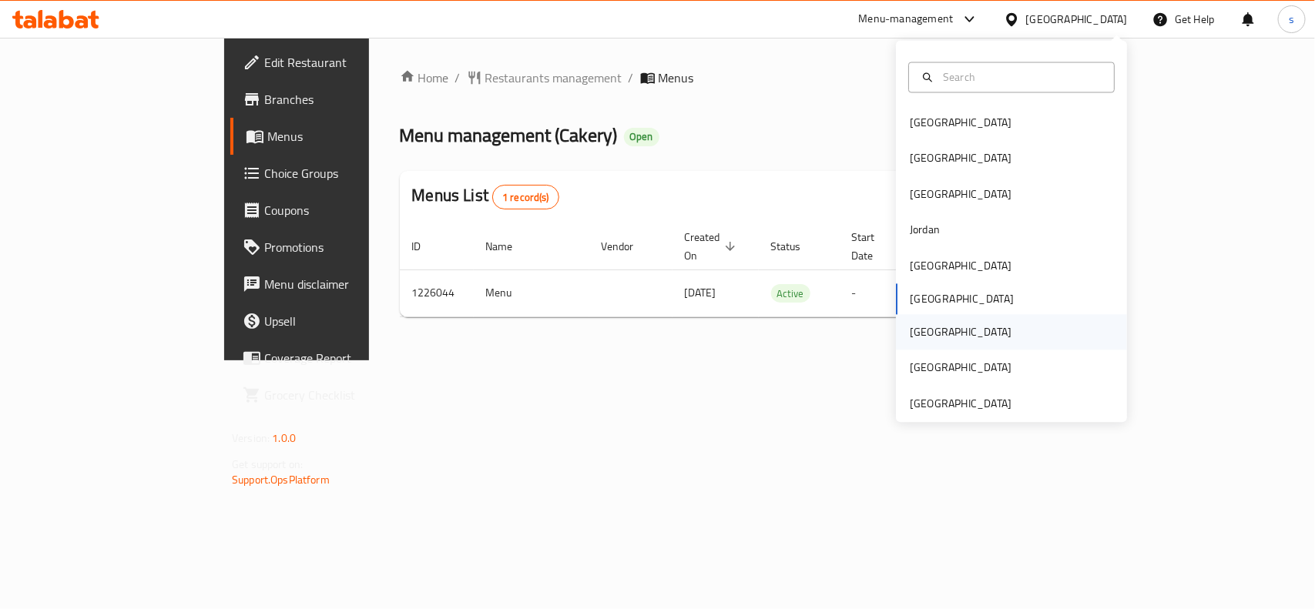
click at [910, 336] on div "[GEOGRAPHIC_DATA]" at bounding box center [961, 332] width 102 height 17
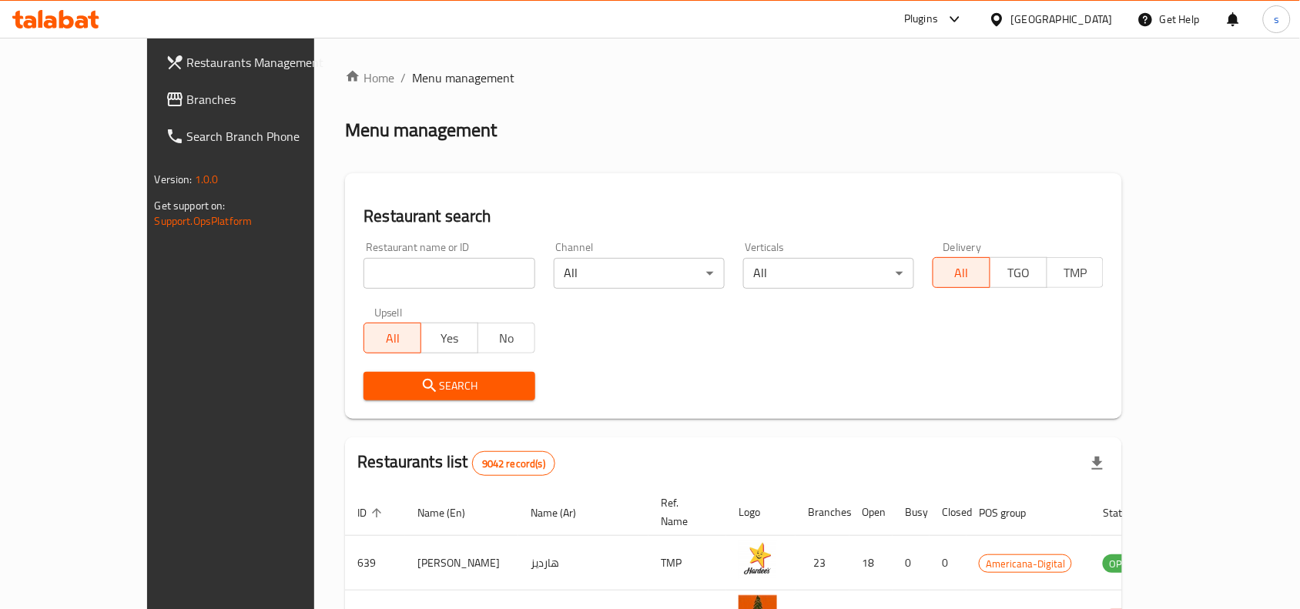
click at [187, 97] on span "Branches" at bounding box center [269, 99] width 165 height 18
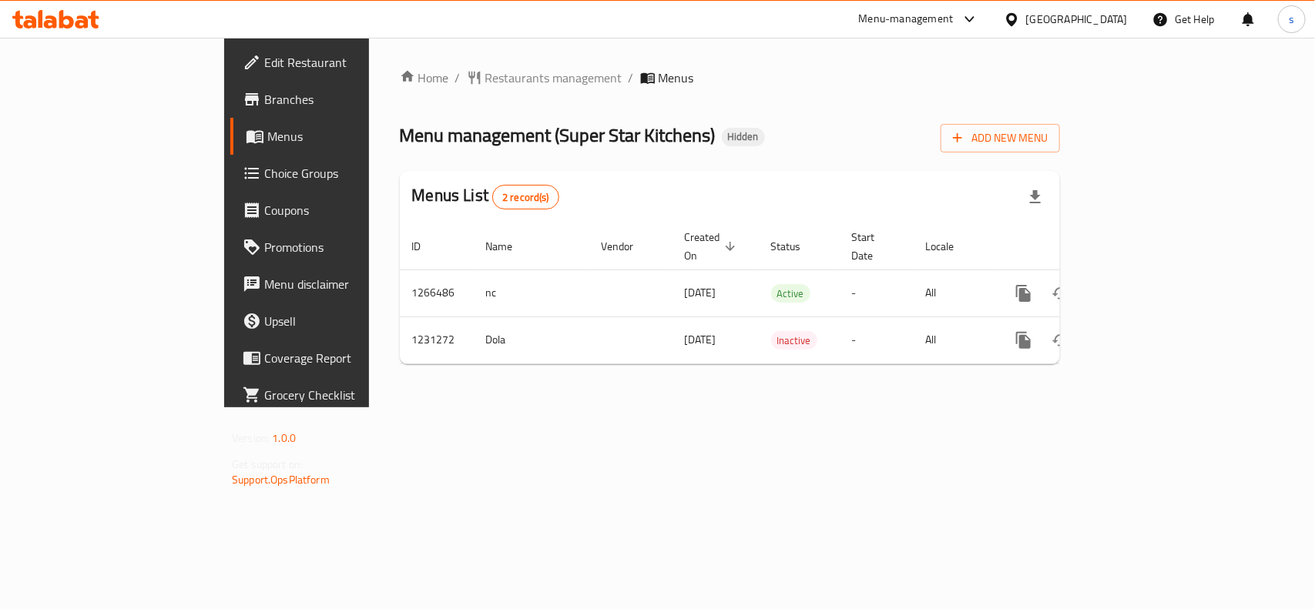
click at [1105, 18] on div "[GEOGRAPHIC_DATA]" at bounding box center [1077, 19] width 102 height 17
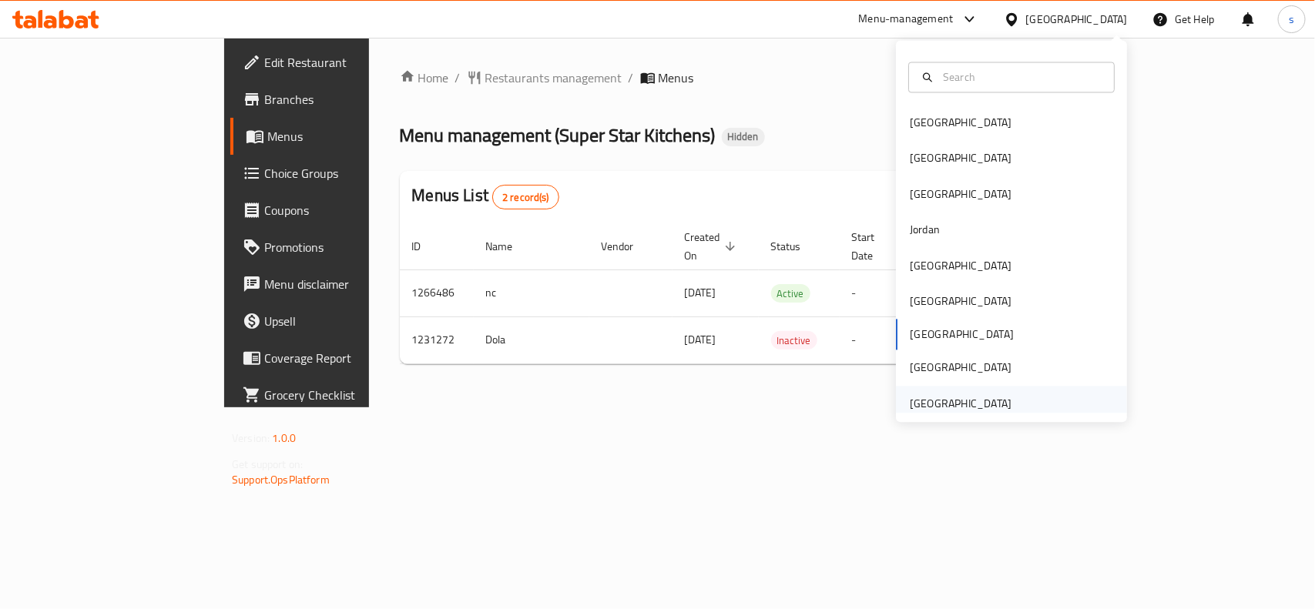
click at [980, 404] on div "[GEOGRAPHIC_DATA]" at bounding box center [961, 403] width 102 height 17
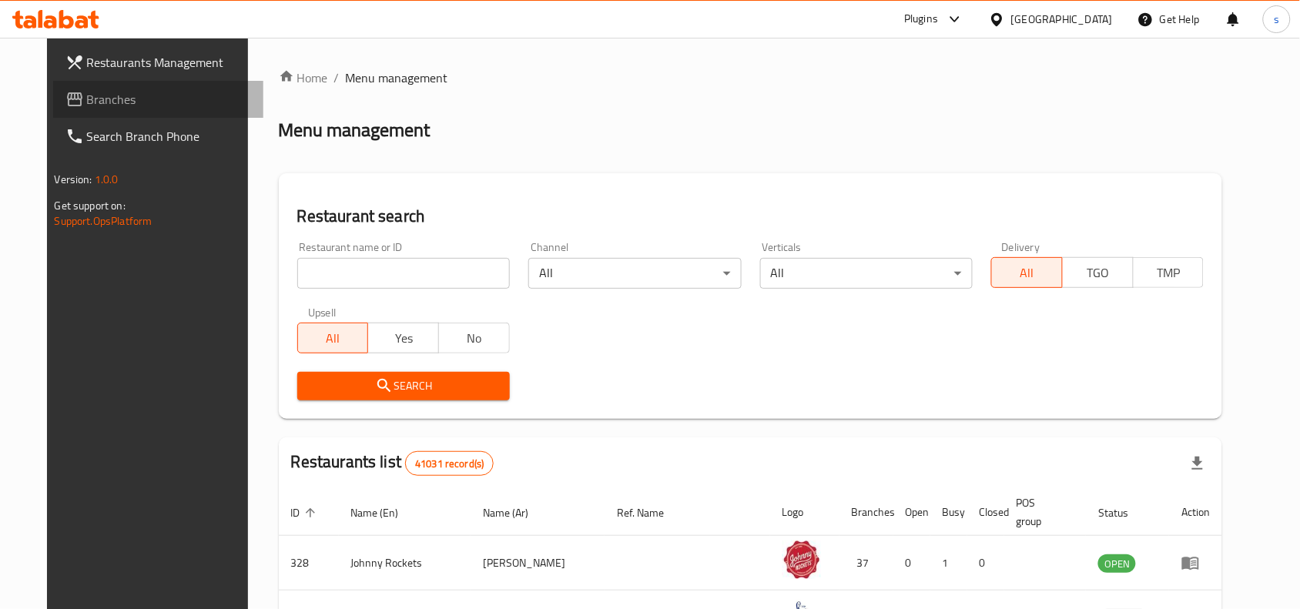
click at [89, 91] on span "Branches" at bounding box center [169, 99] width 165 height 18
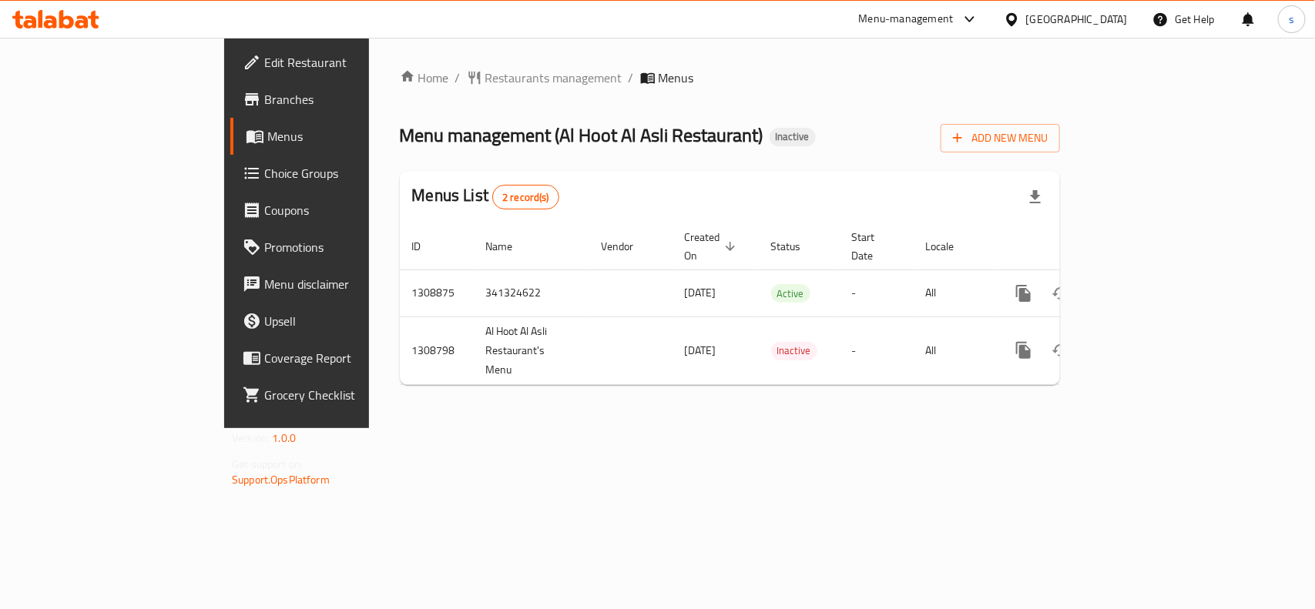
click at [1078, 19] on div "[GEOGRAPHIC_DATA]" at bounding box center [1077, 19] width 102 height 17
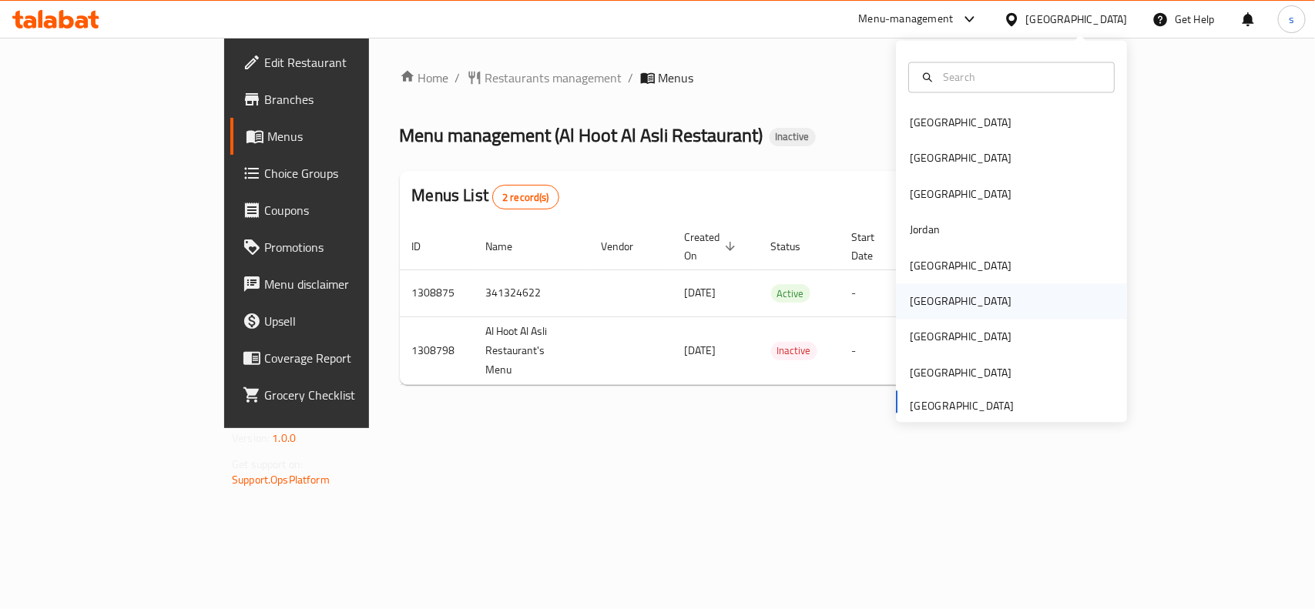
click at [920, 310] on div "[GEOGRAPHIC_DATA]" at bounding box center [961, 301] width 102 height 17
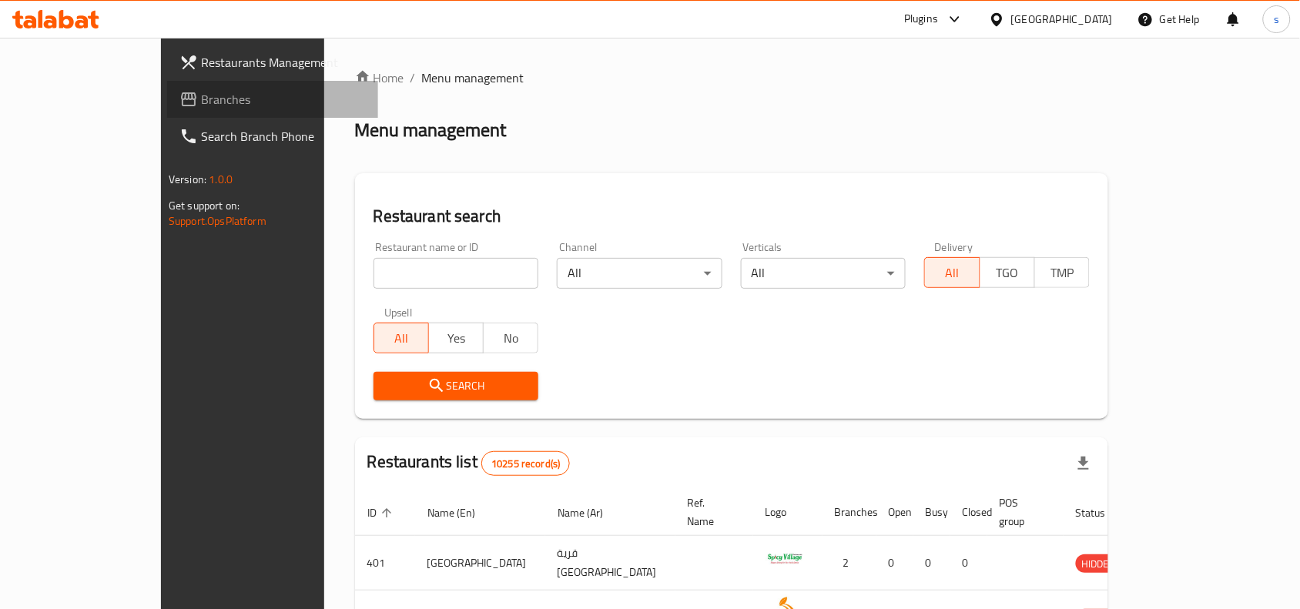
click at [201, 93] on span "Branches" at bounding box center [283, 99] width 165 height 18
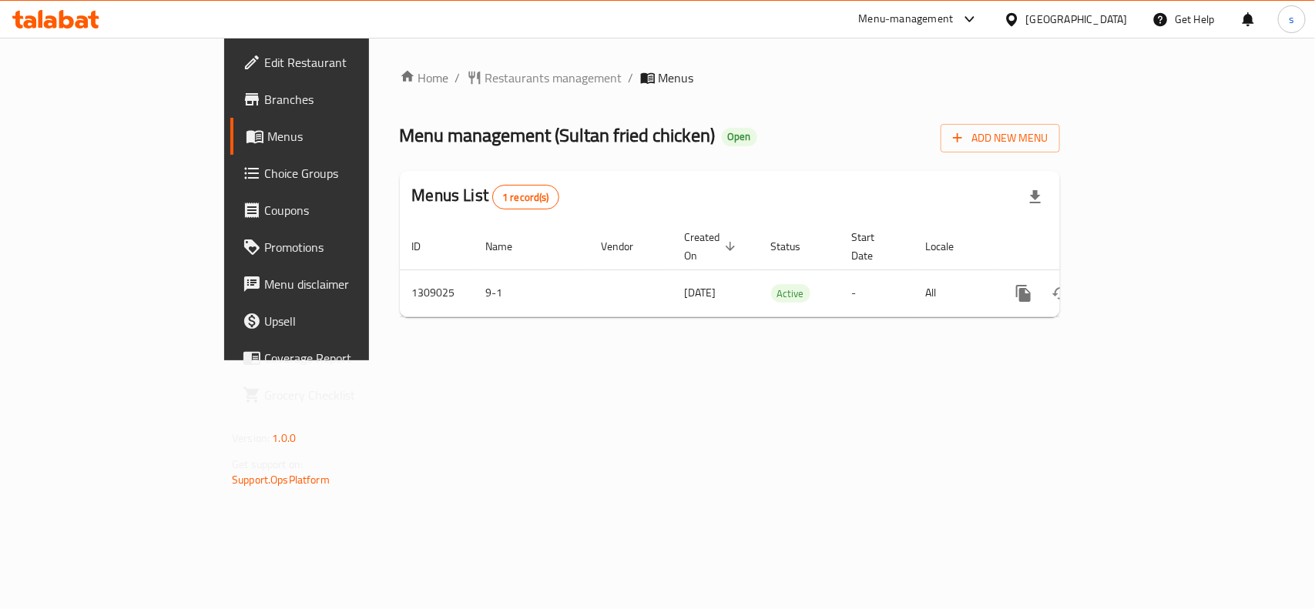
click at [1124, 20] on div "[GEOGRAPHIC_DATA]" at bounding box center [1077, 19] width 102 height 17
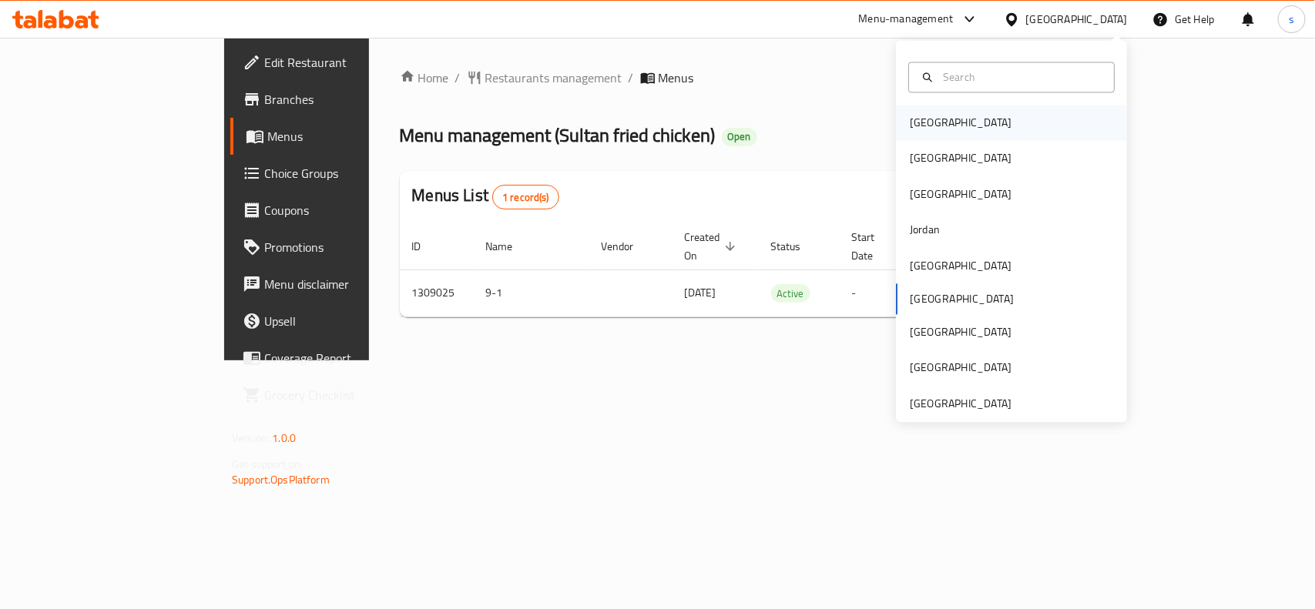
click at [913, 129] on div "[GEOGRAPHIC_DATA]" at bounding box center [961, 123] width 102 height 17
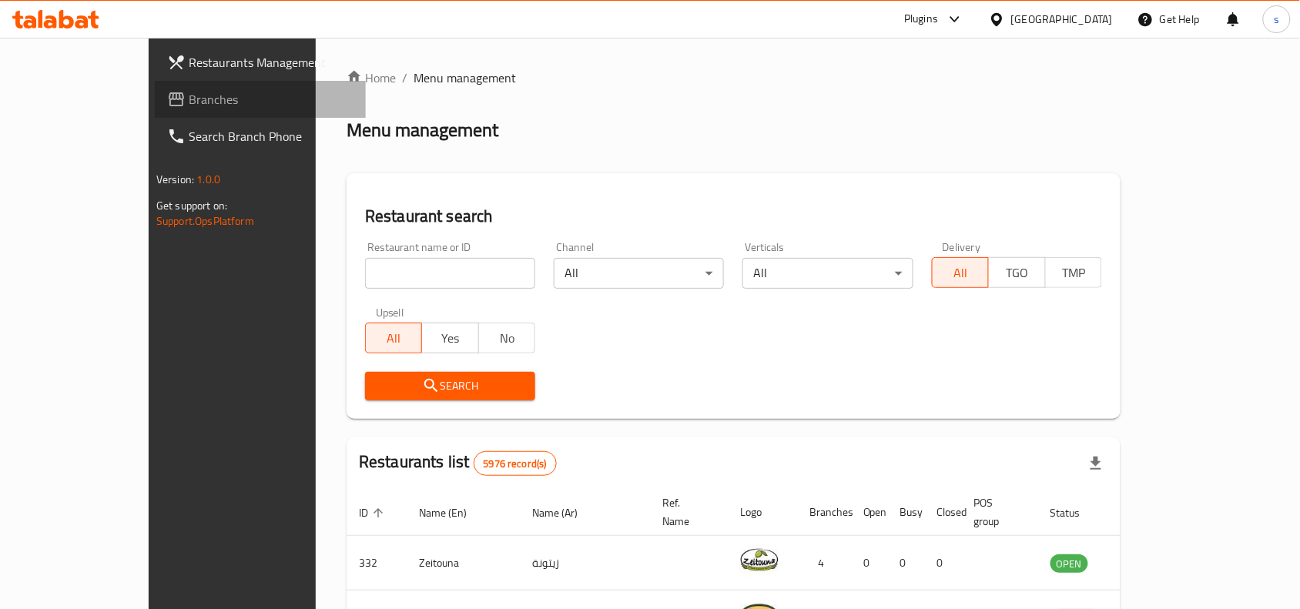
click at [189, 101] on span "Branches" at bounding box center [271, 99] width 165 height 18
